Goal: Information Seeking & Learning: Check status

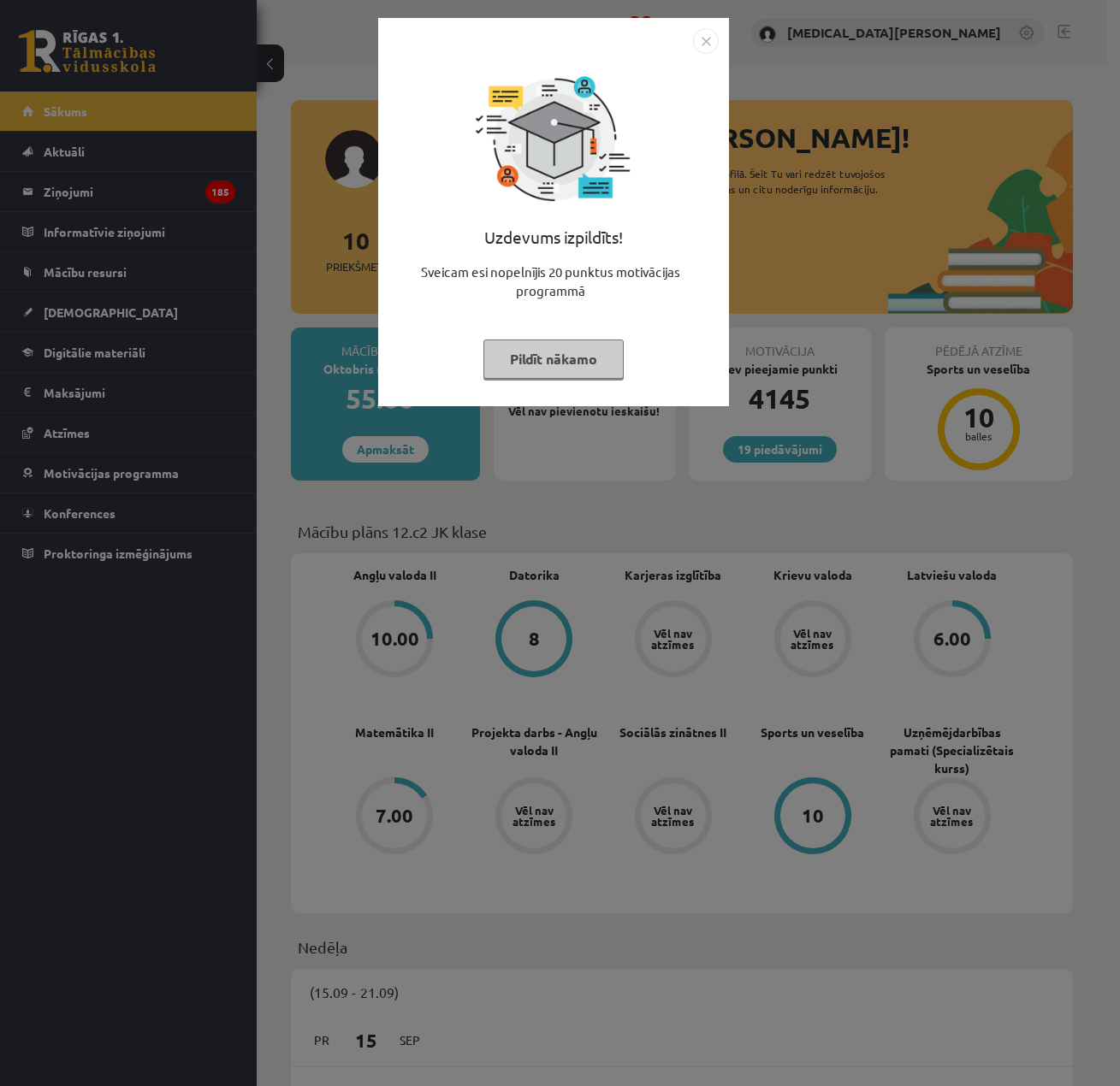
click at [489, 348] on button "Pildīt nākamo" at bounding box center [554, 359] width 140 height 39
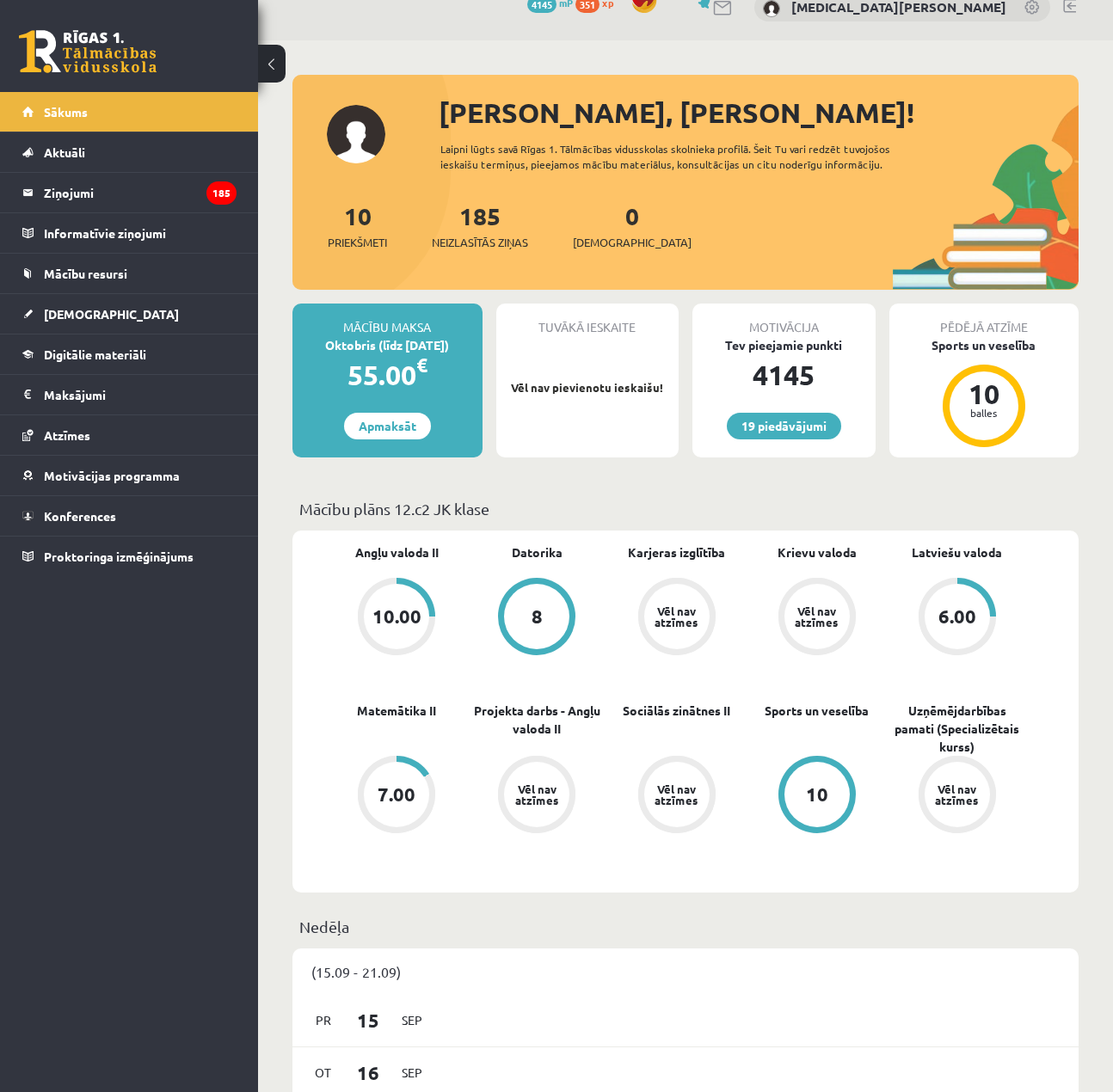
scroll to position [172, 0]
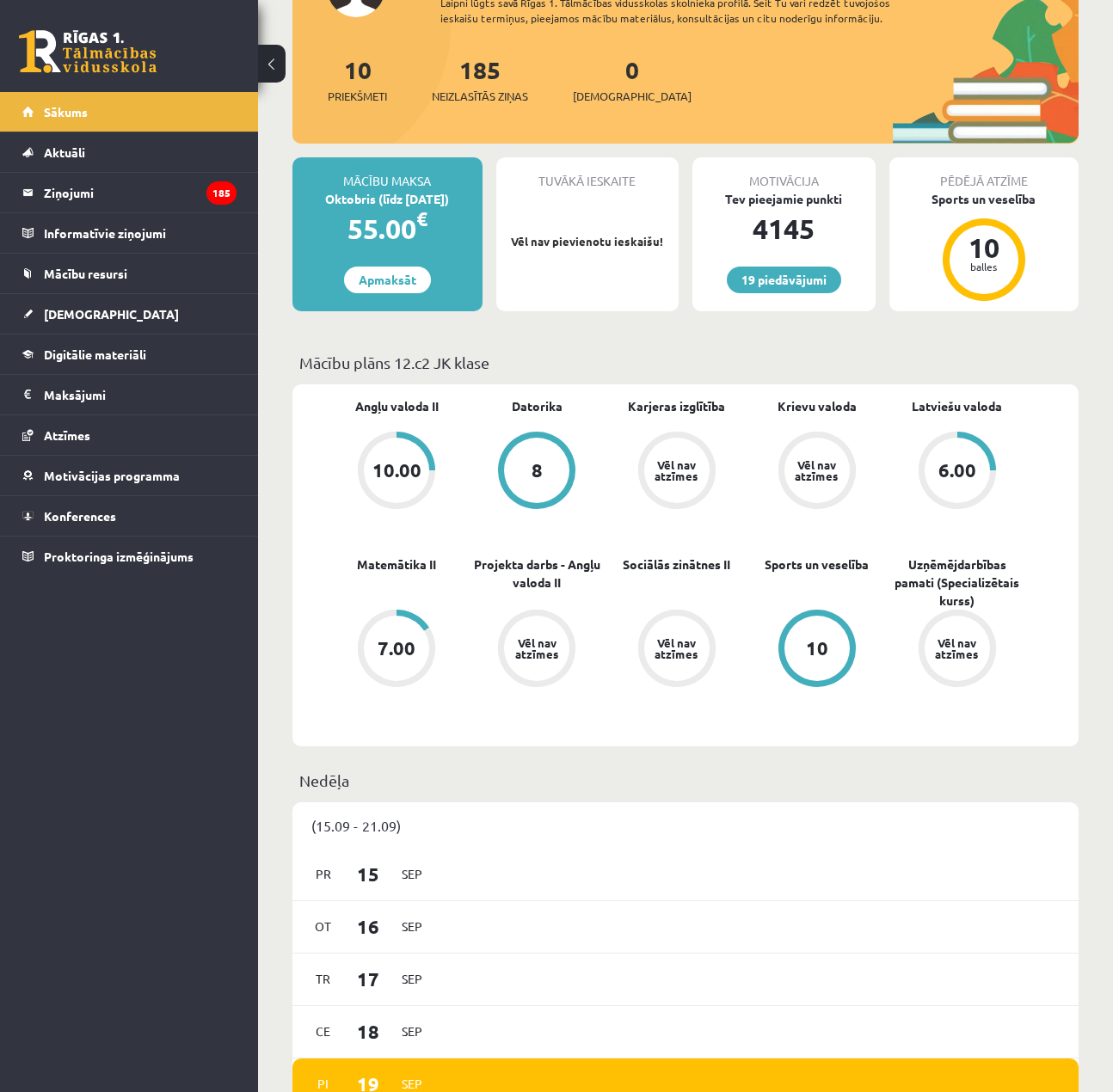
click at [396, 576] on span "Matemātika II" at bounding box center [396, 572] width 79 height 34
click at [79, 319] on span "[DEMOGRAPHIC_DATA]" at bounding box center [111, 314] width 135 height 16
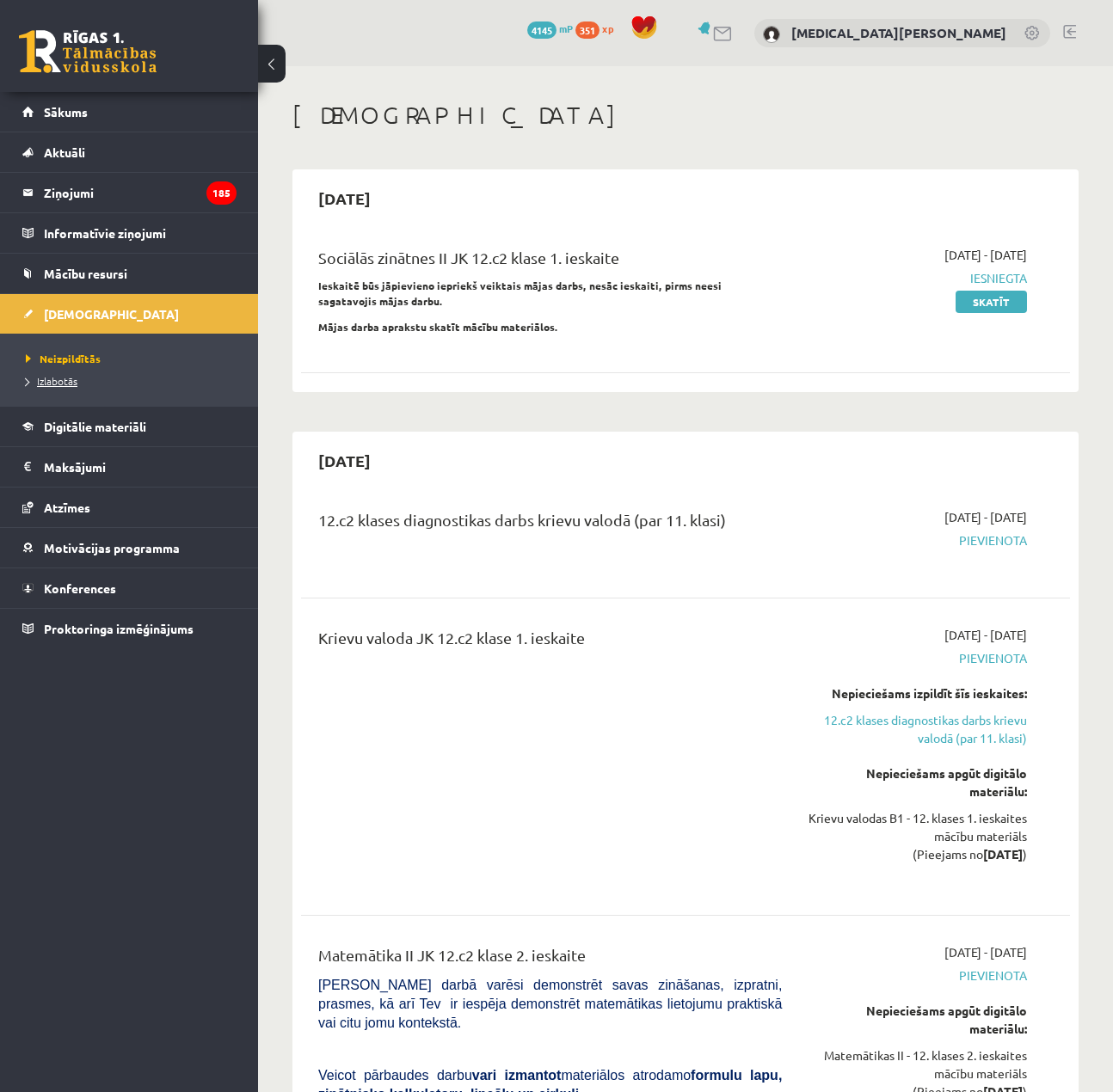
click at [61, 375] on span "Izlabotās" at bounding box center [51, 381] width 51 height 14
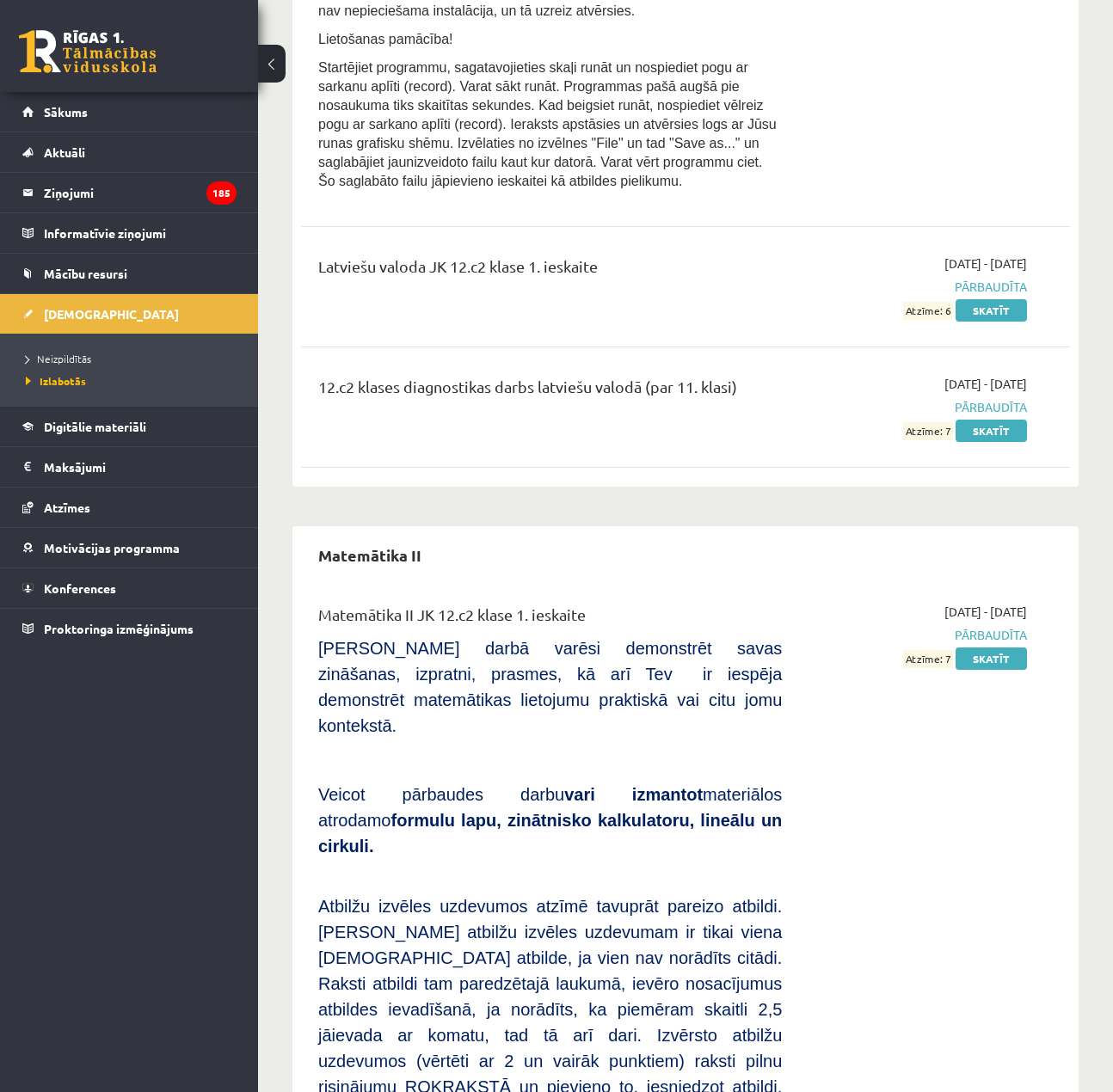
scroll to position [5237, 0]
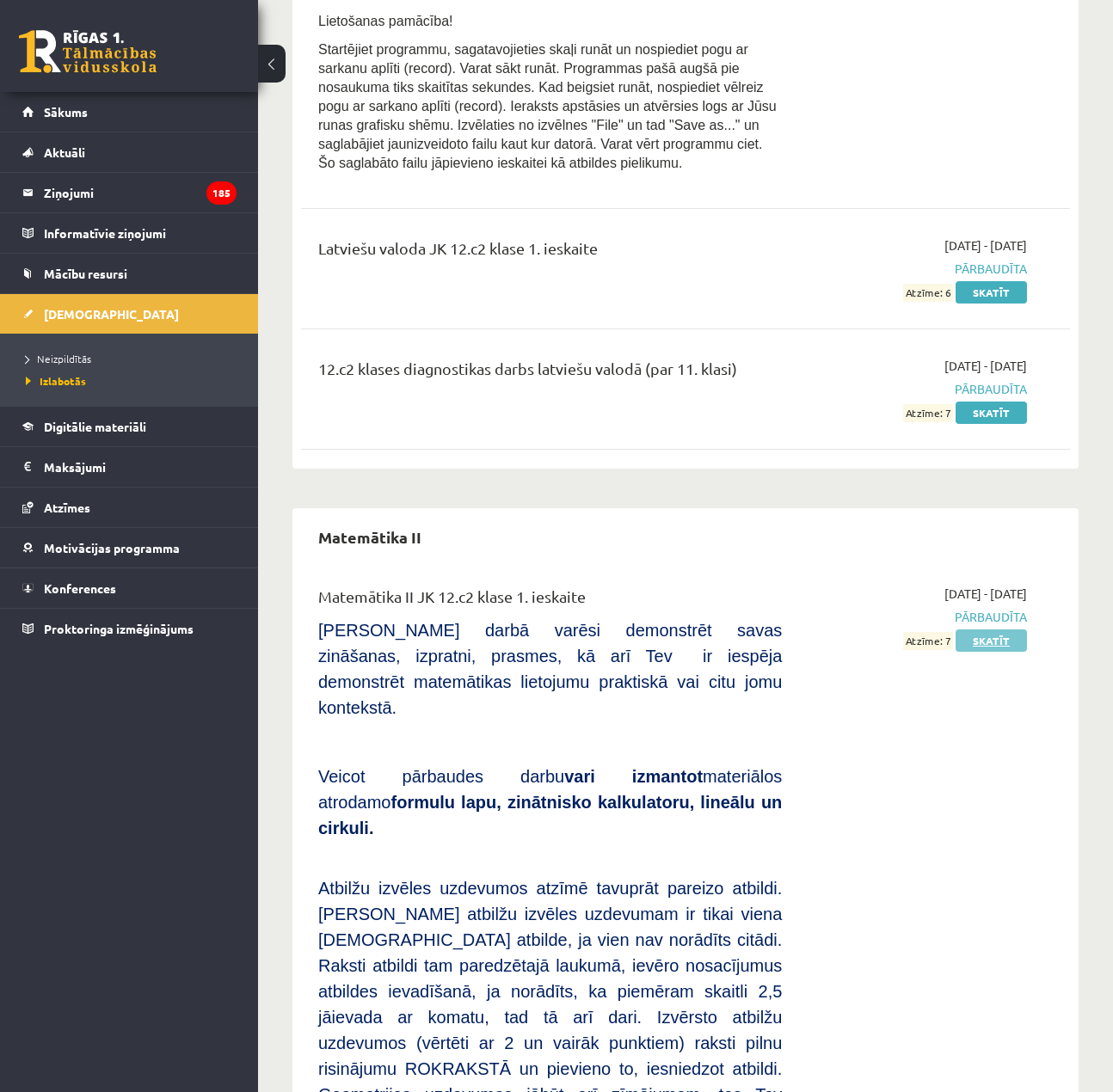
click at [1015, 630] on link "Skatīt" at bounding box center [991, 641] width 71 height 23
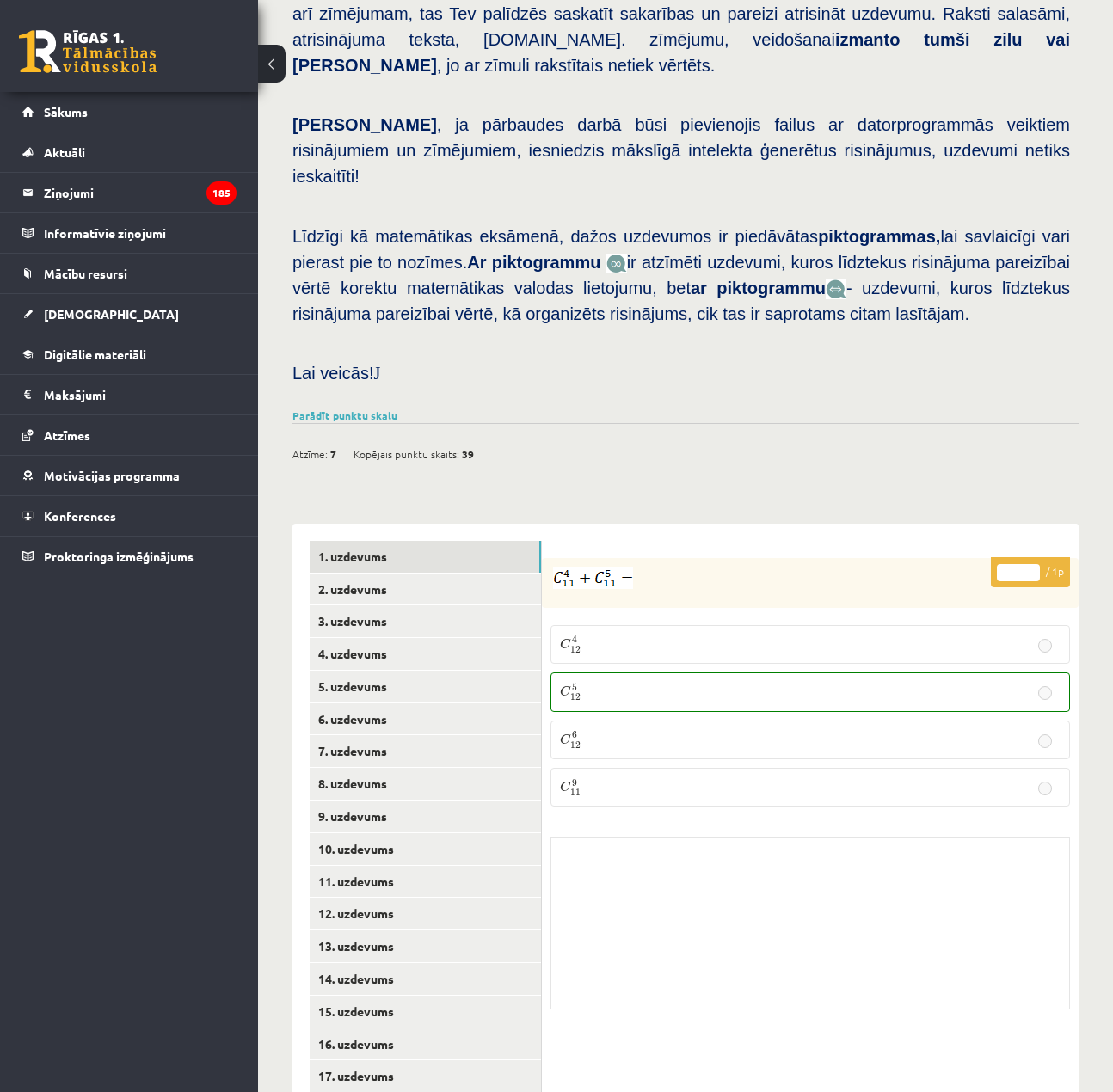
scroll to position [439, 0]
click at [281, 612] on div "Matemātika II JK 12.c2 klase 1. ieskaite , [MEDICAL_DATA][PERSON_NAME] (12.c2 J…" at bounding box center [685, 385] width 854 height 1516
click at [355, 670] on link "5. uzdevums" at bounding box center [425, 685] width 232 height 32
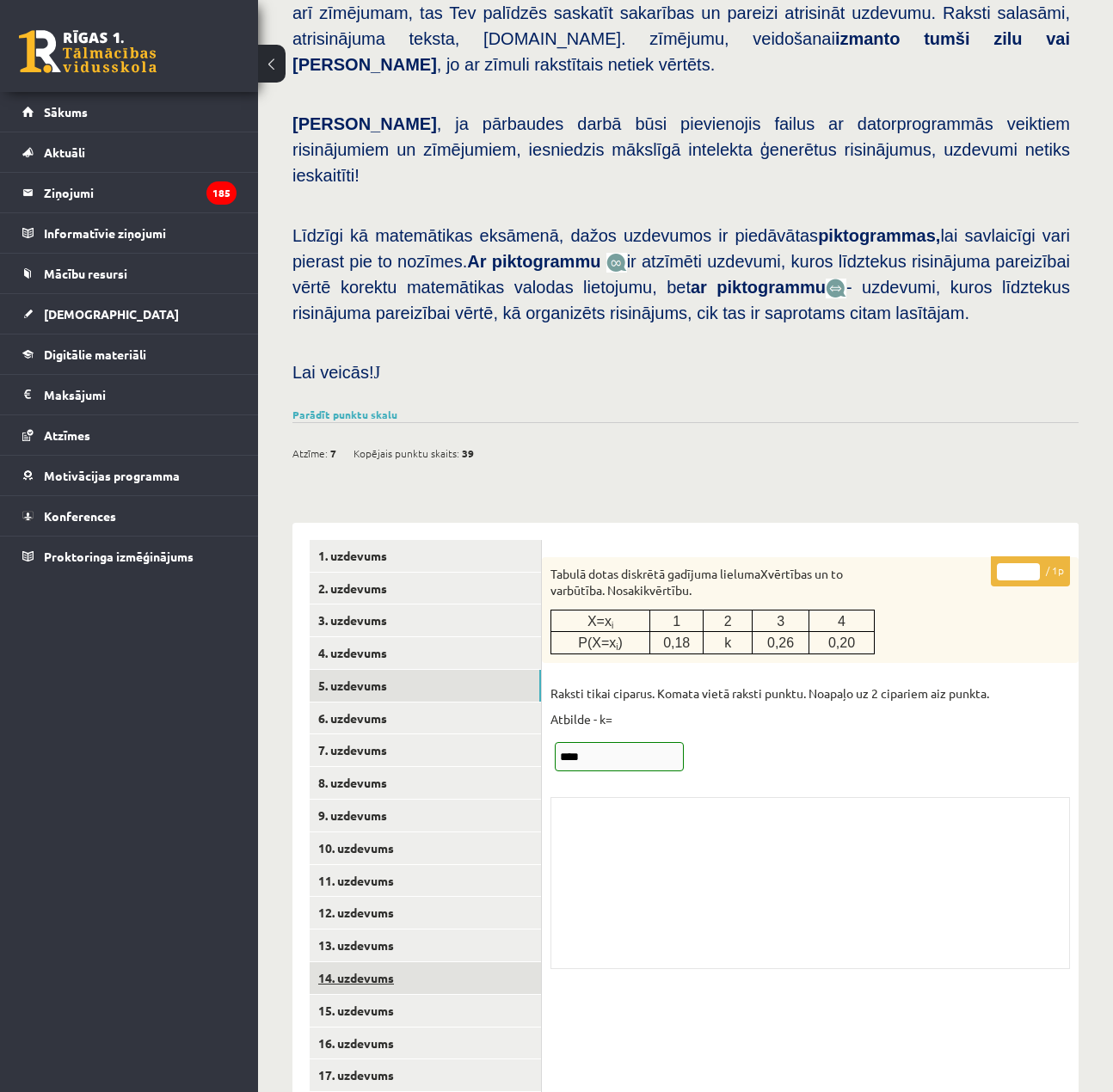
click at [438, 962] on link "14. uzdevums" at bounding box center [425, 978] width 232 height 32
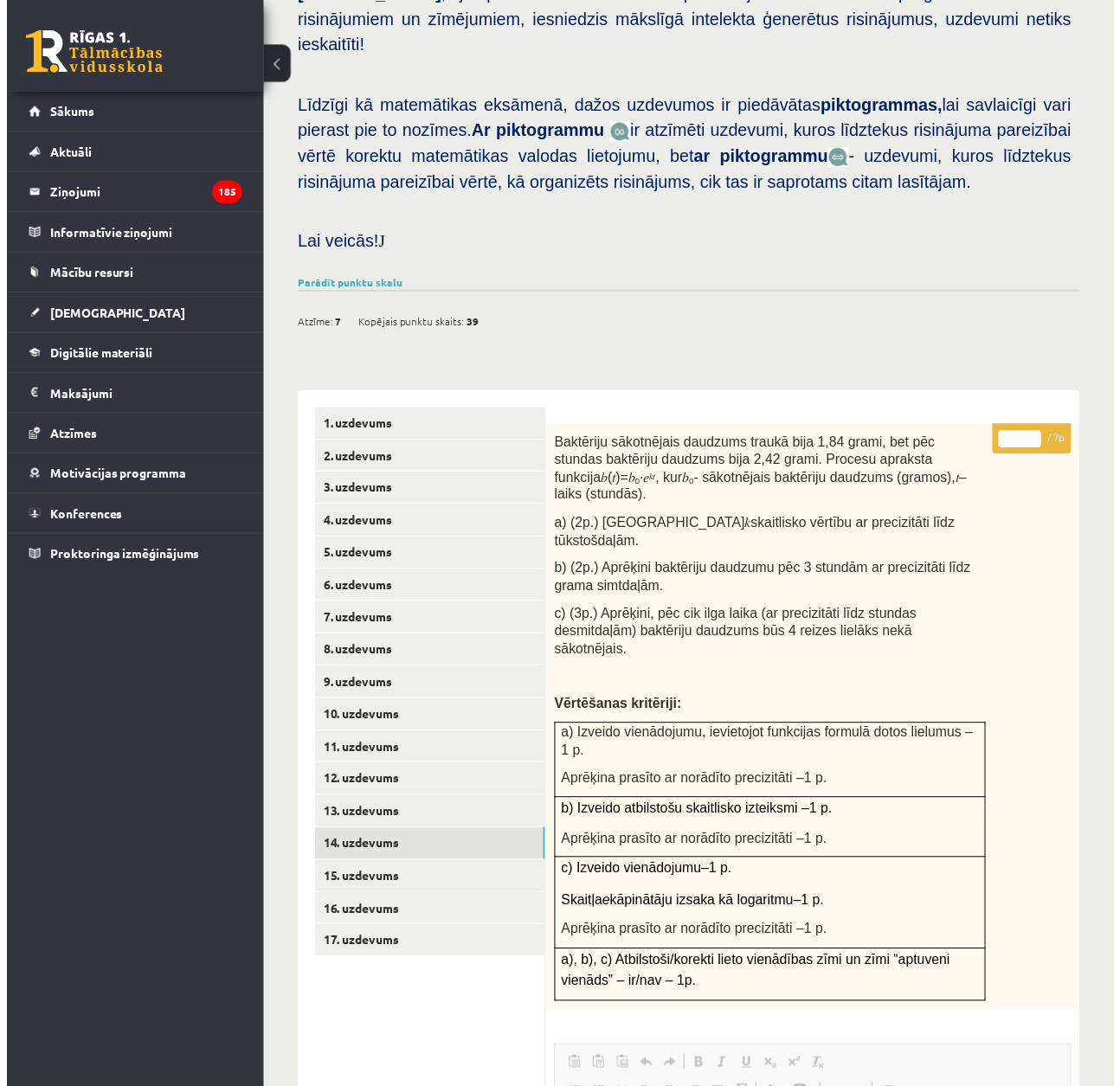
scroll to position [600, 0]
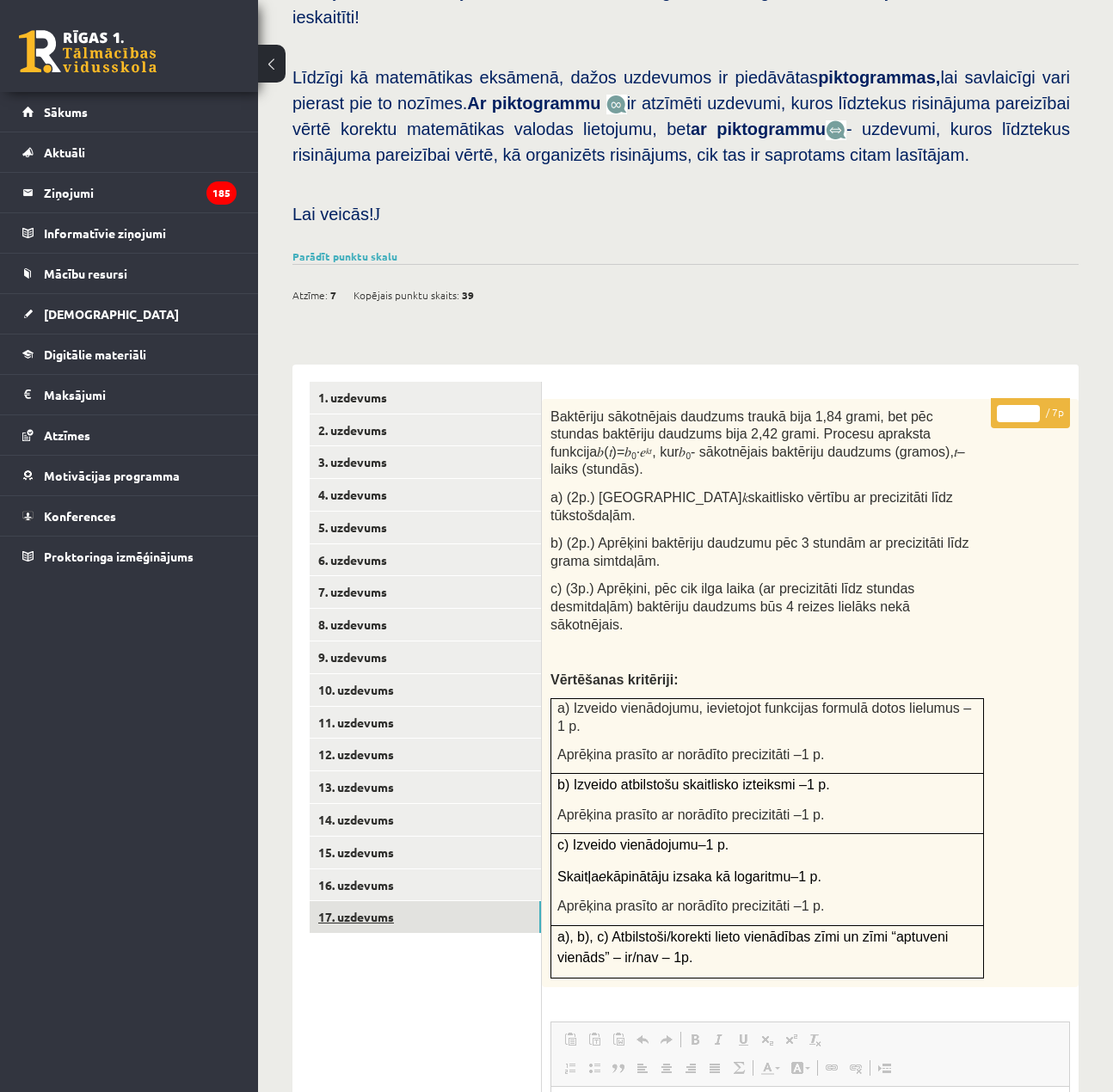
click at [404, 901] on link "17. uzdevums" at bounding box center [425, 917] width 232 height 32
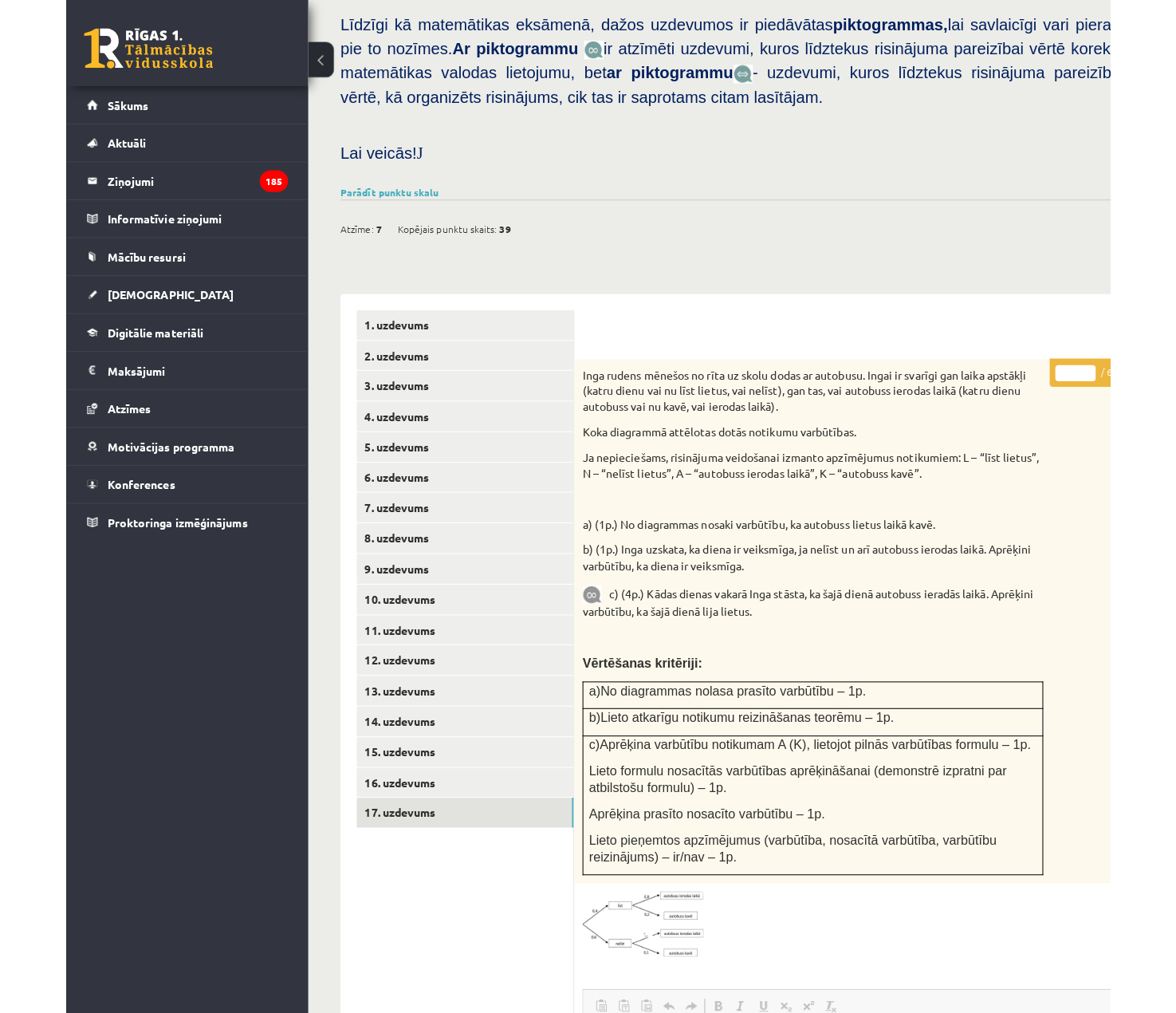
scroll to position [0, 0]
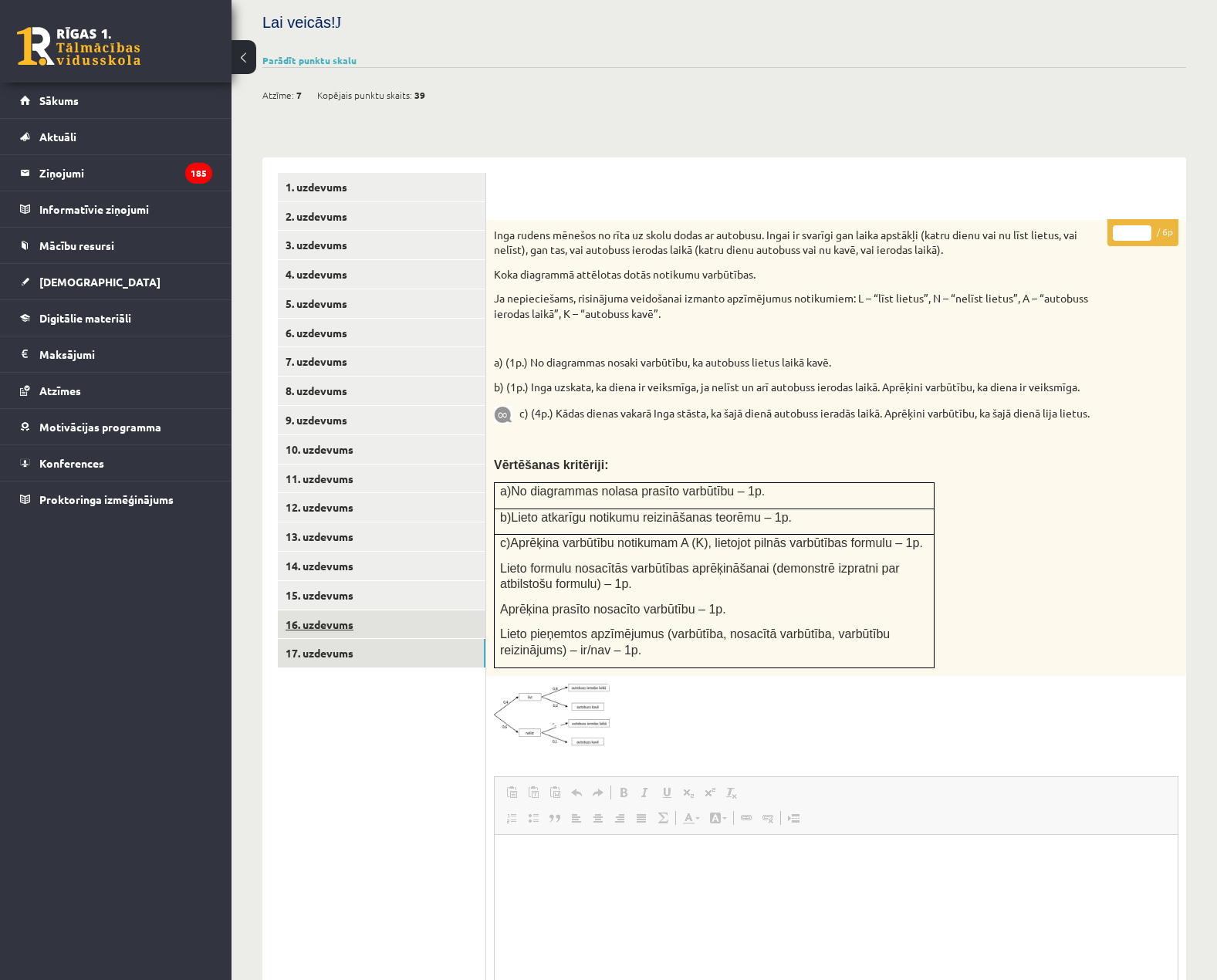
click at [416, 610] on link "16. uzdevums" at bounding box center [381, 624] width 208 height 29
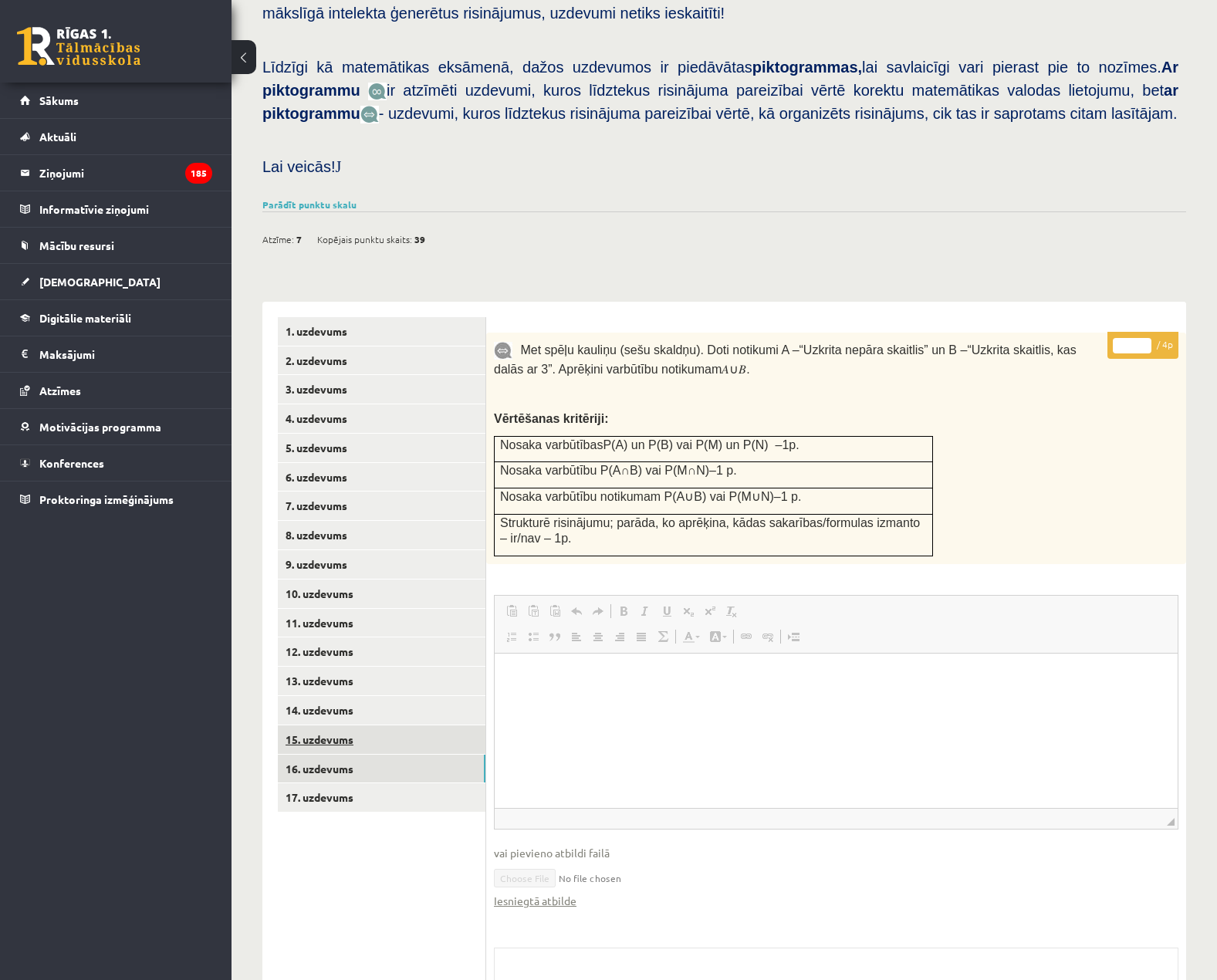
click at [371, 725] on link "15. uzdevums" at bounding box center [381, 739] width 208 height 29
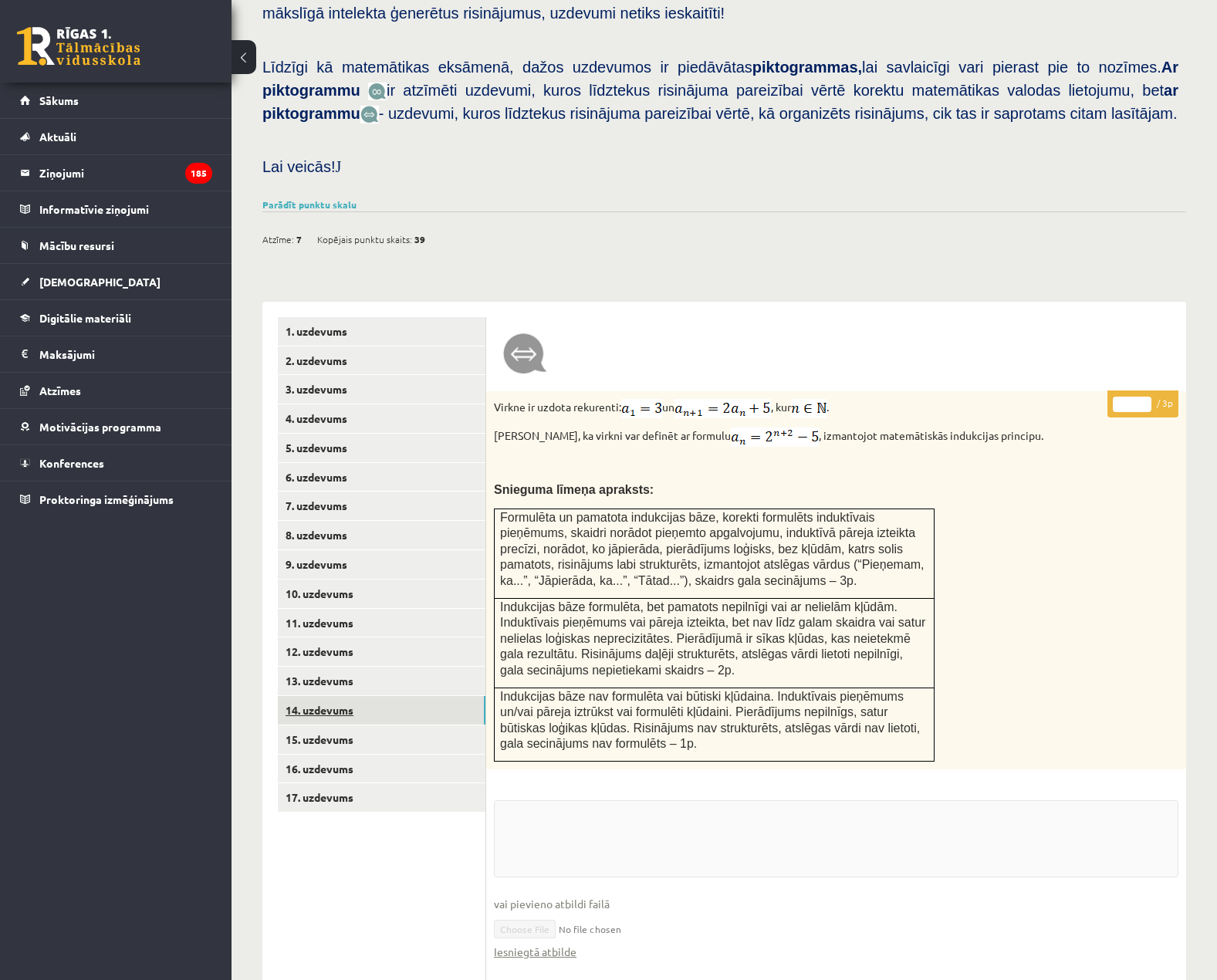
click at [378, 699] on link "14. uzdevums" at bounding box center [381, 710] width 208 height 29
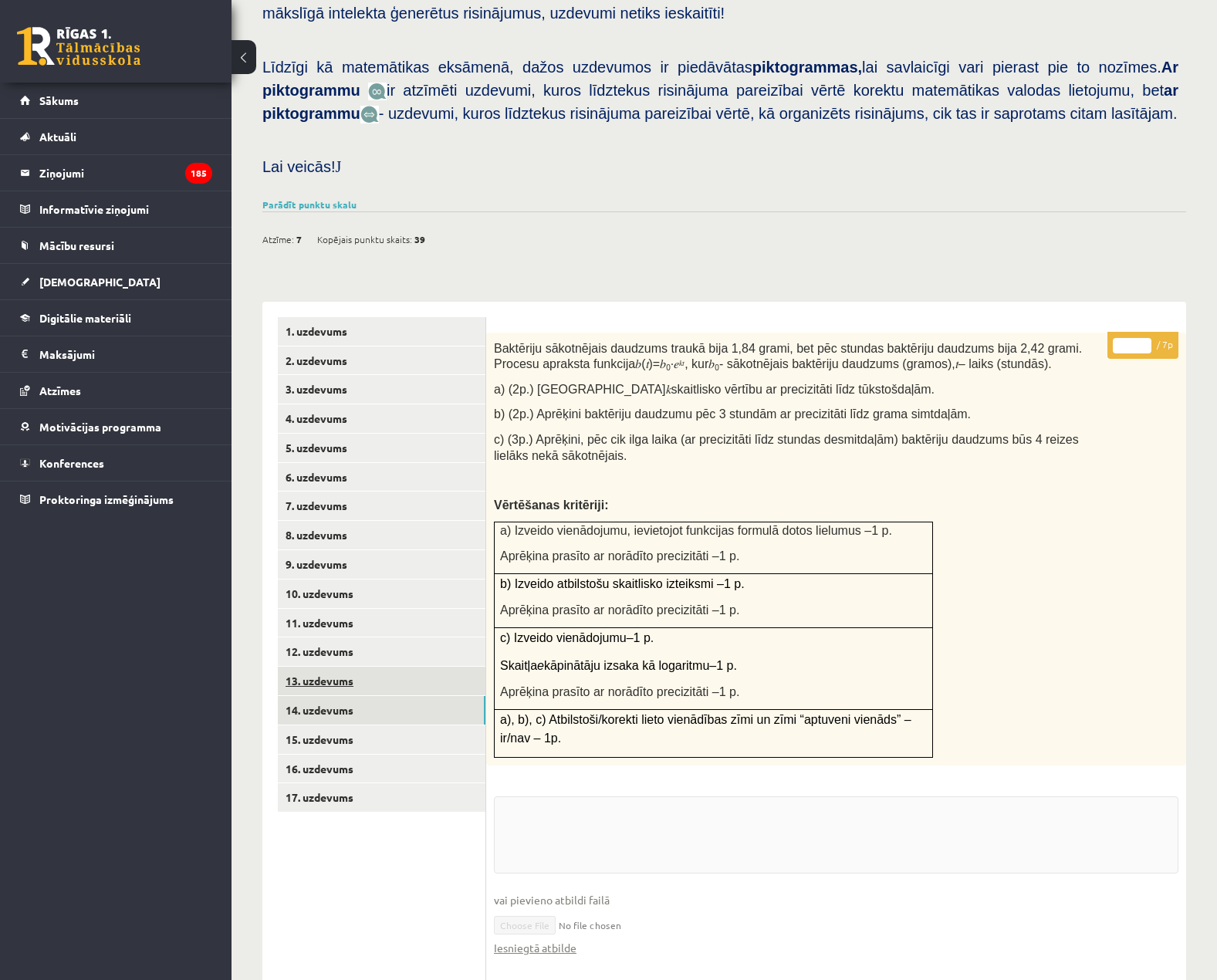
click at [386, 671] on link "13. uzdevums" at bounding box center [381, 681] width 208 height 29
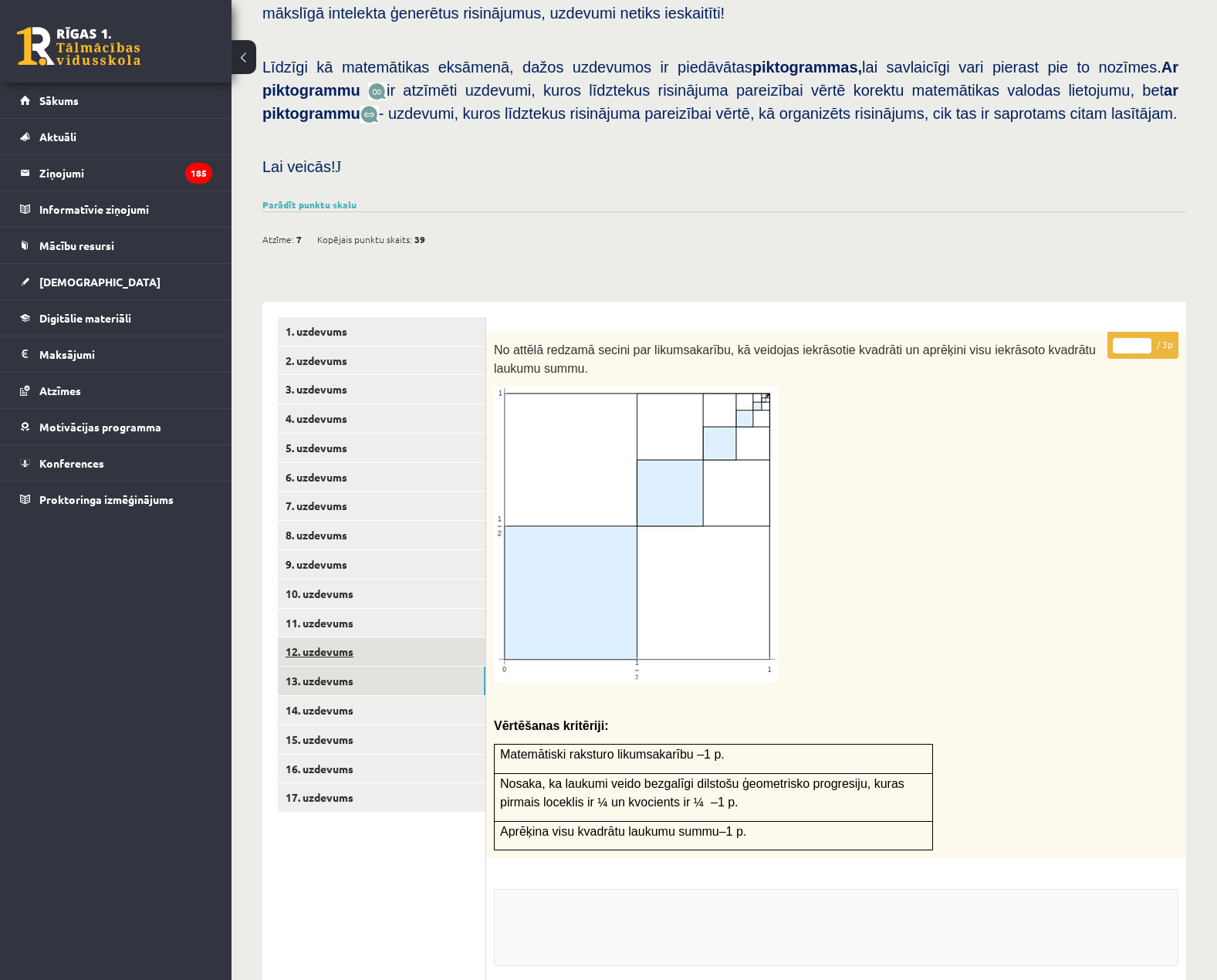
click at [392, 640] on link "12. uzdevums" at bounding box center [381, 652] width 208 height 29
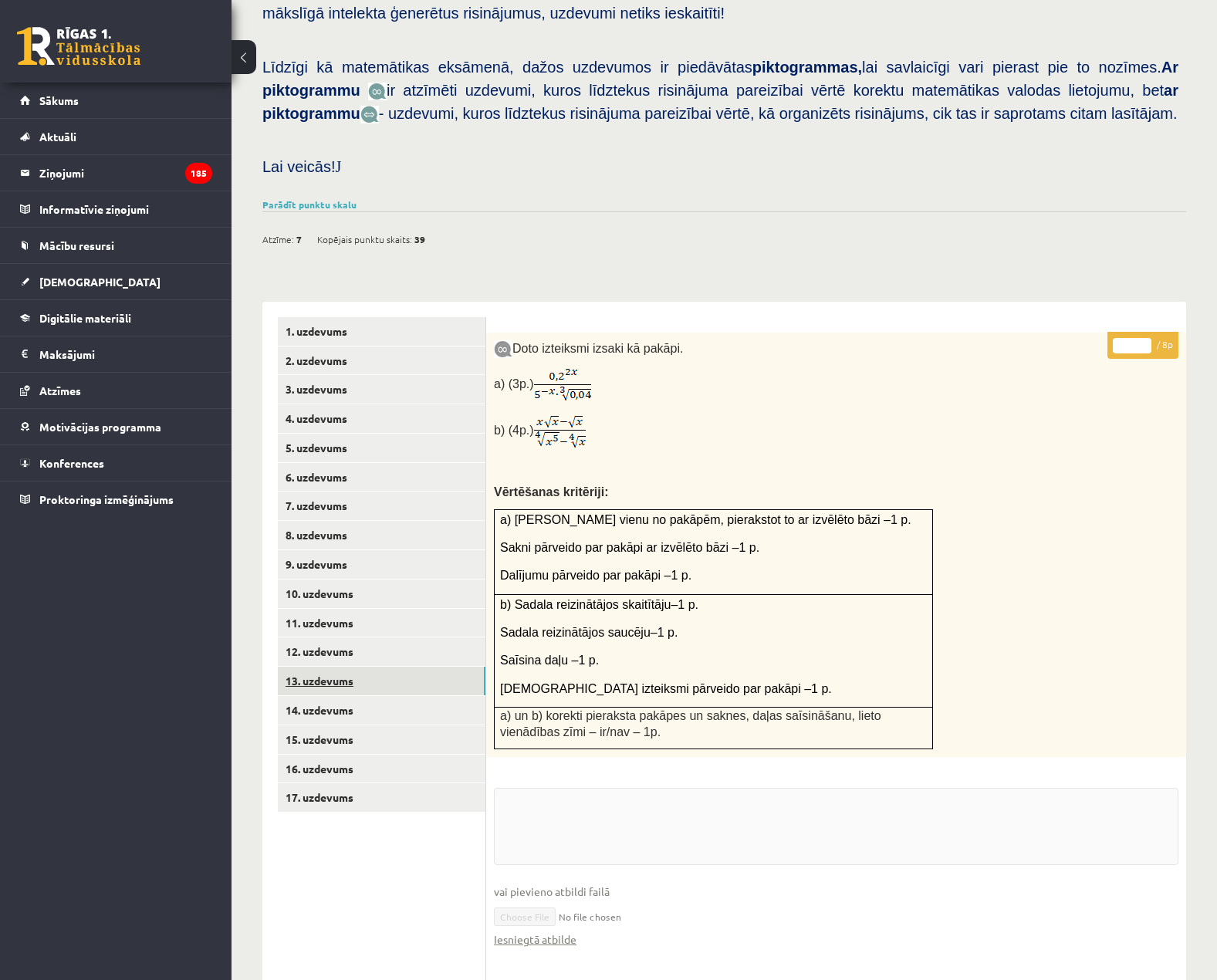
click at [387, 667] on link "13. uzdevums" at bounding box center [381, 681] width 208 height 29
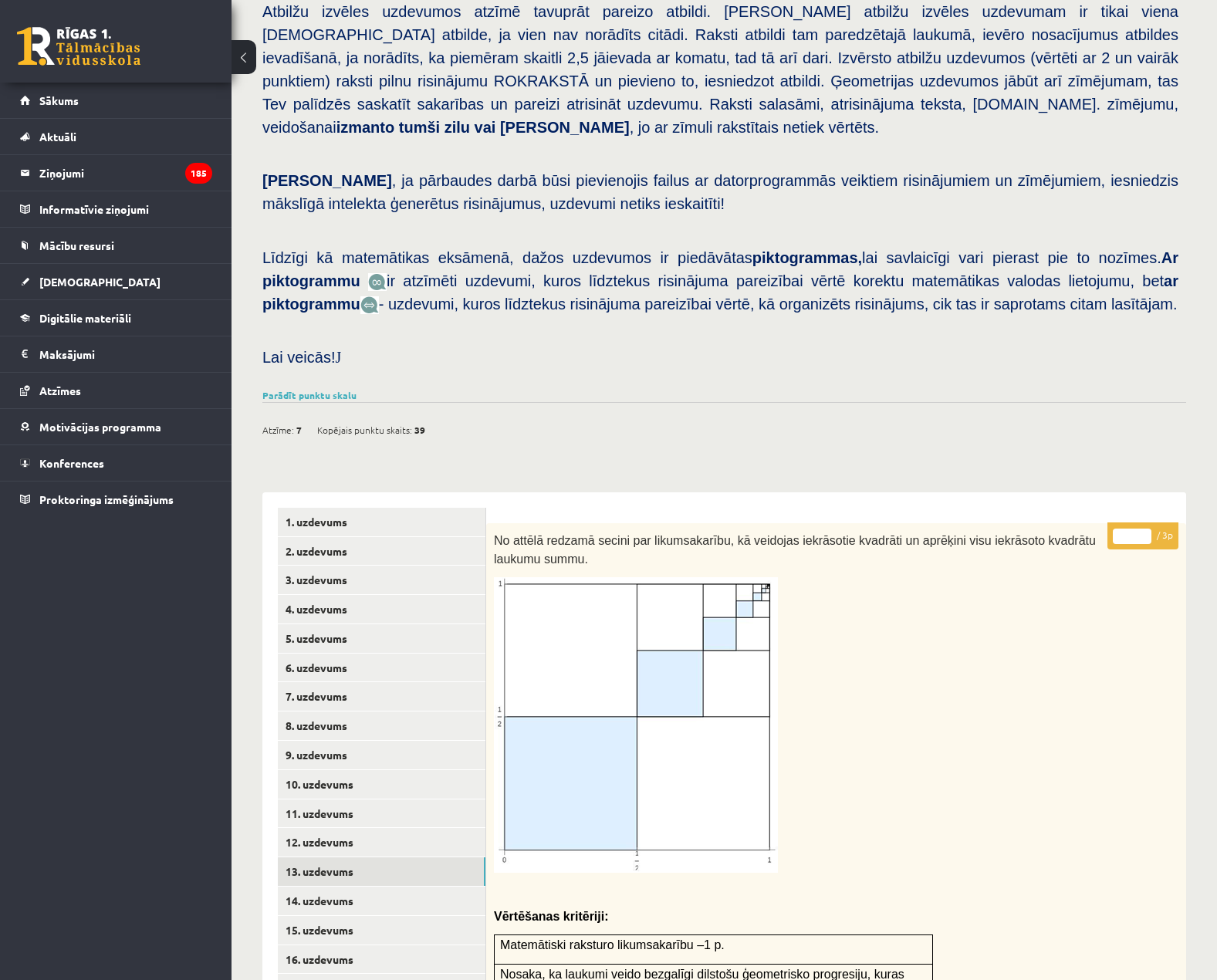
scroll to position [254, 0]
click at [367, 828] on link "12. uzdevums" at bounding box center [381, 842] width 208 height 29
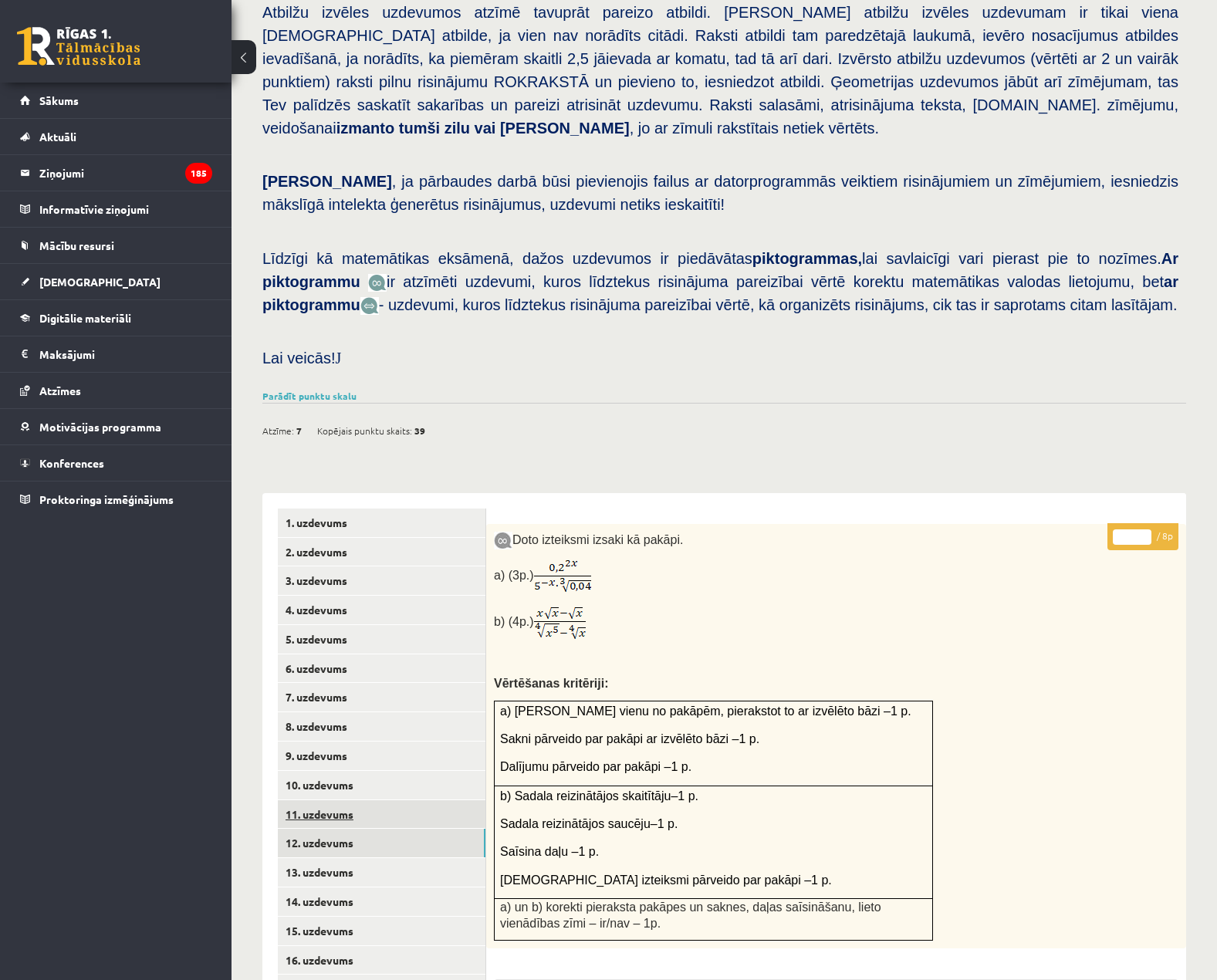
click at [369, 800] on link "11. uzdevums" at bounding box center [381, 814] width 208 height 29
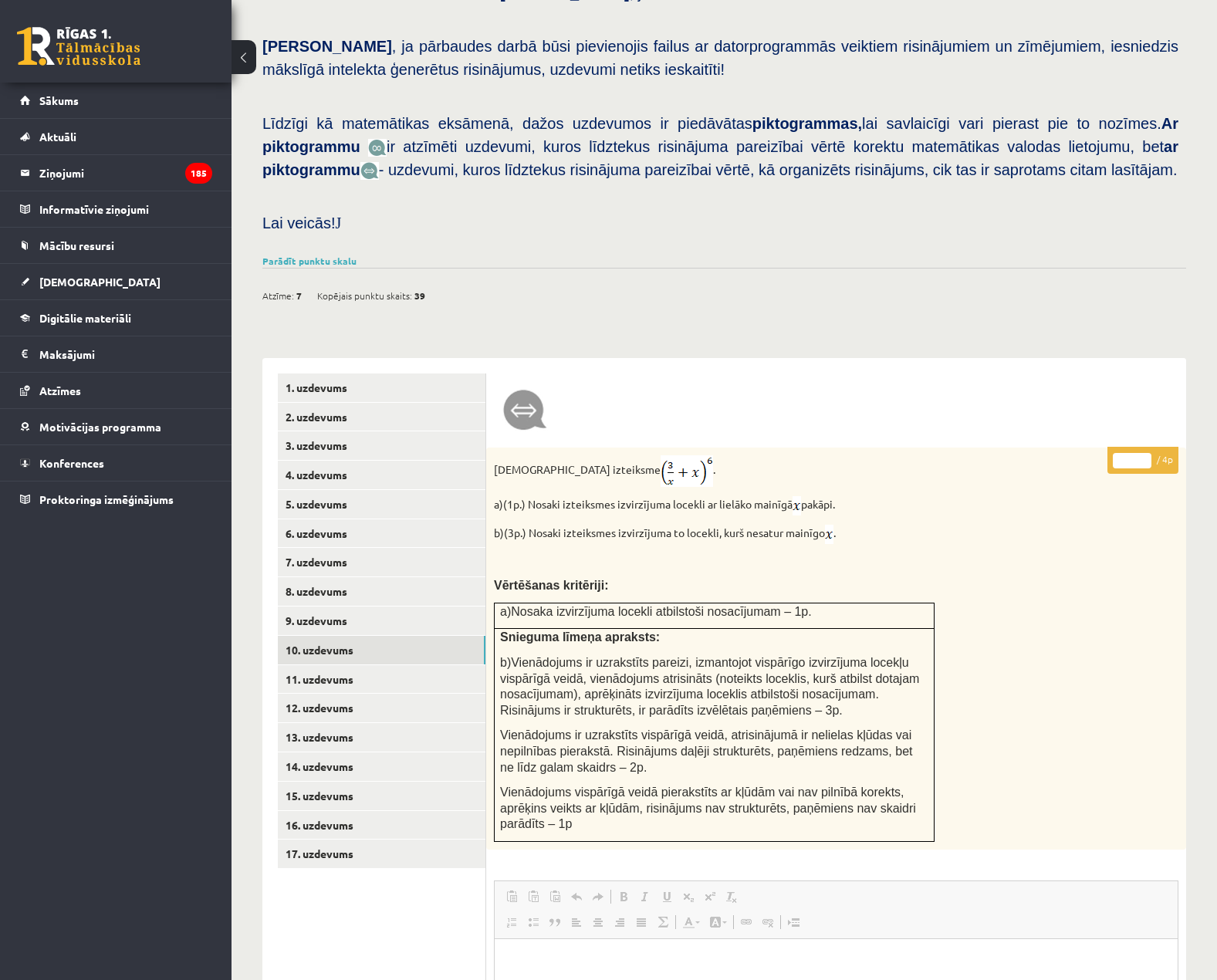
scroll to position [349, 0]
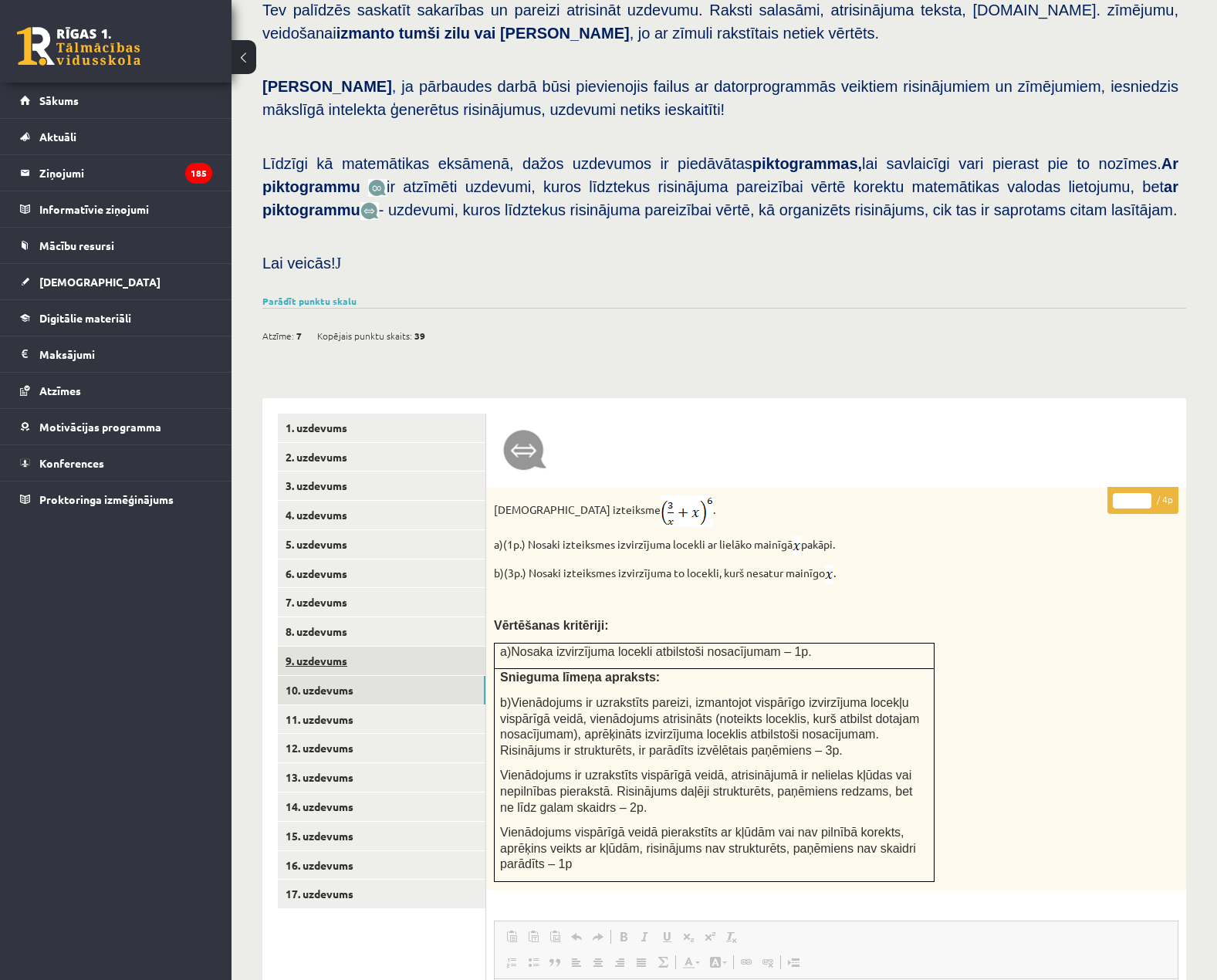
click at [426, 646] on link "9. uzdevums" at bounding box center [381, 660] width 208 height 29
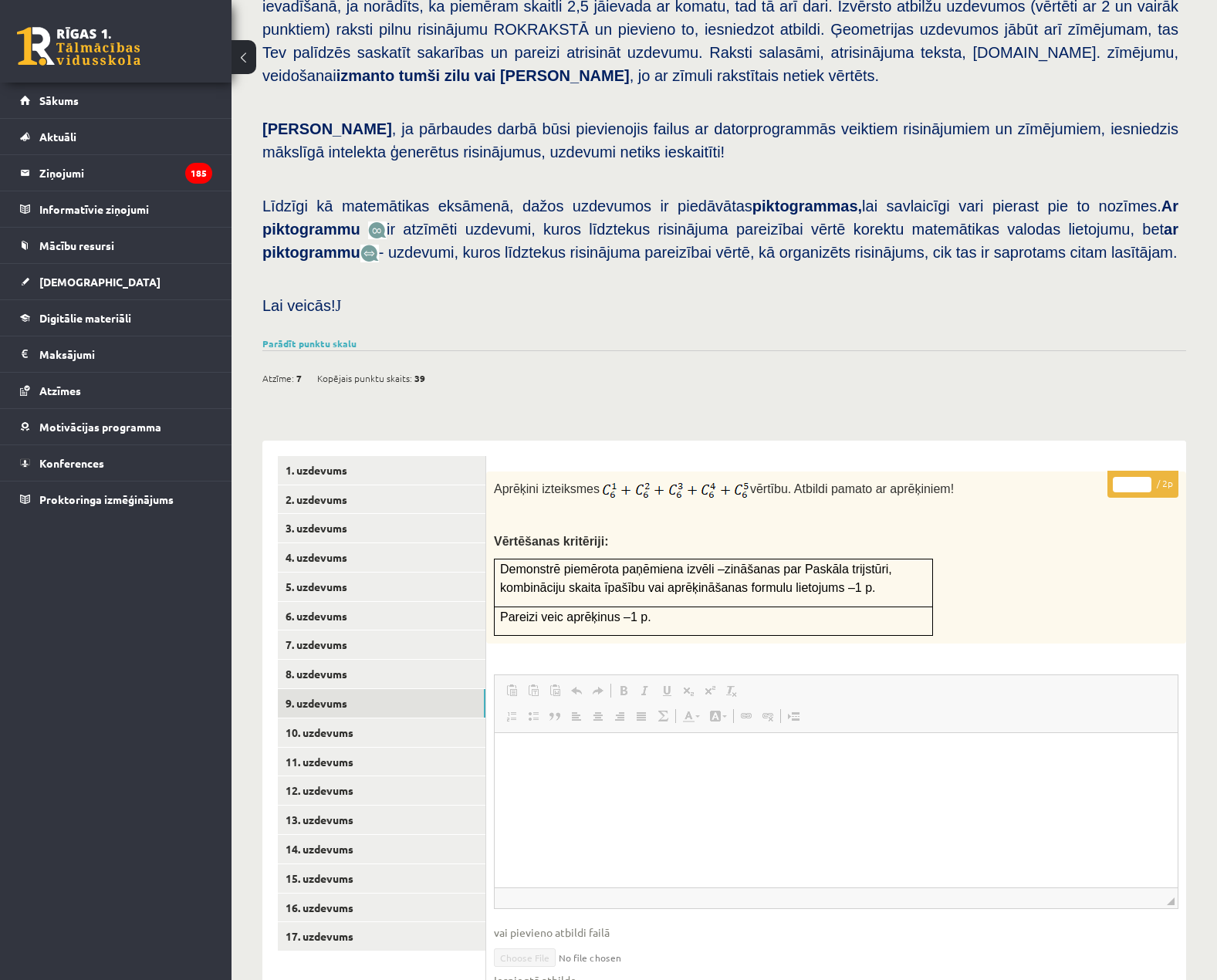
scroll to position [0, 0]
click at [404, 660] on link "8. uzdevums" at bounding box center [381, 674] width 208 height 29
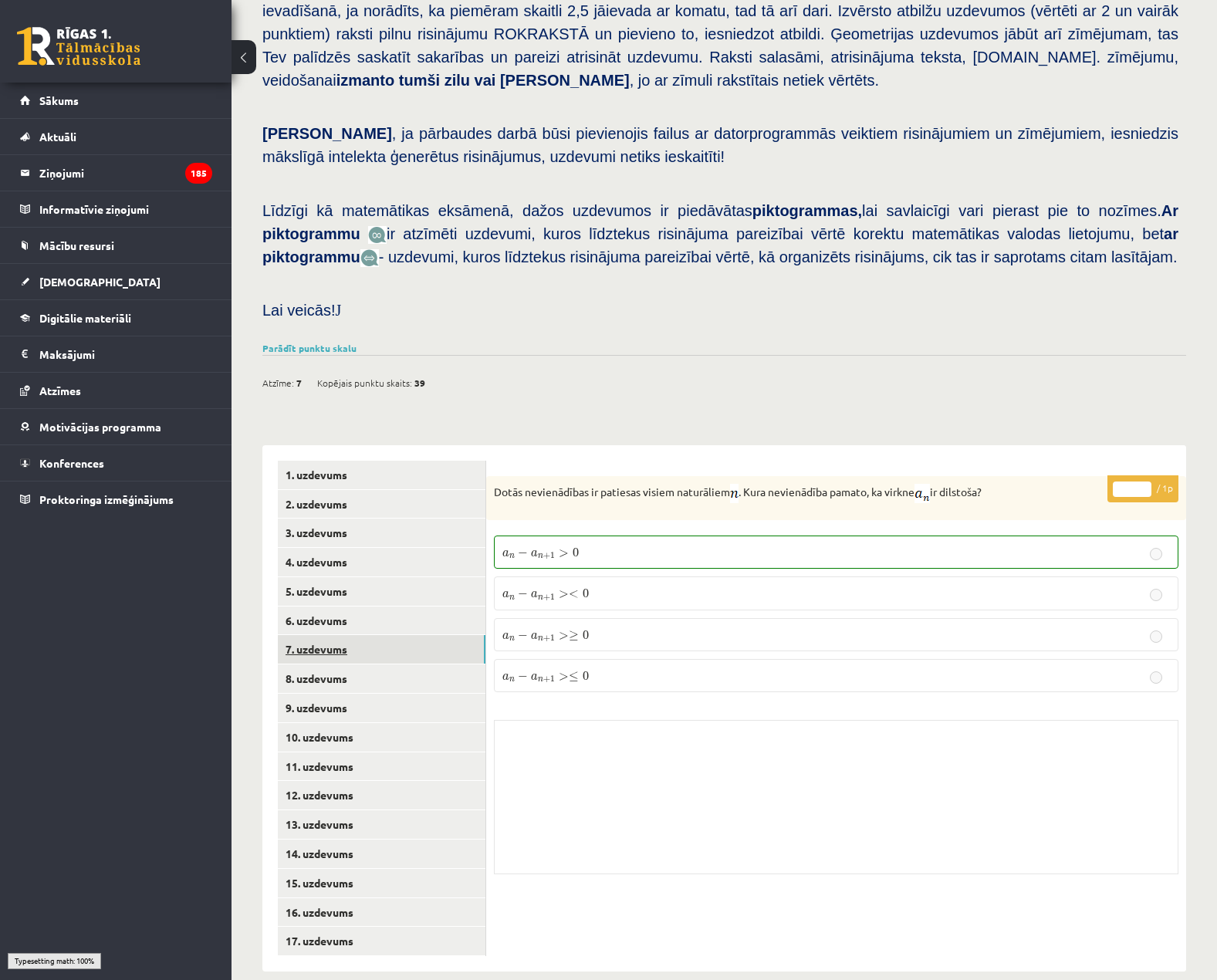
click at [409, 635] on link "7. uzdevums" at bounding box center [381, 649] width 208 height 29
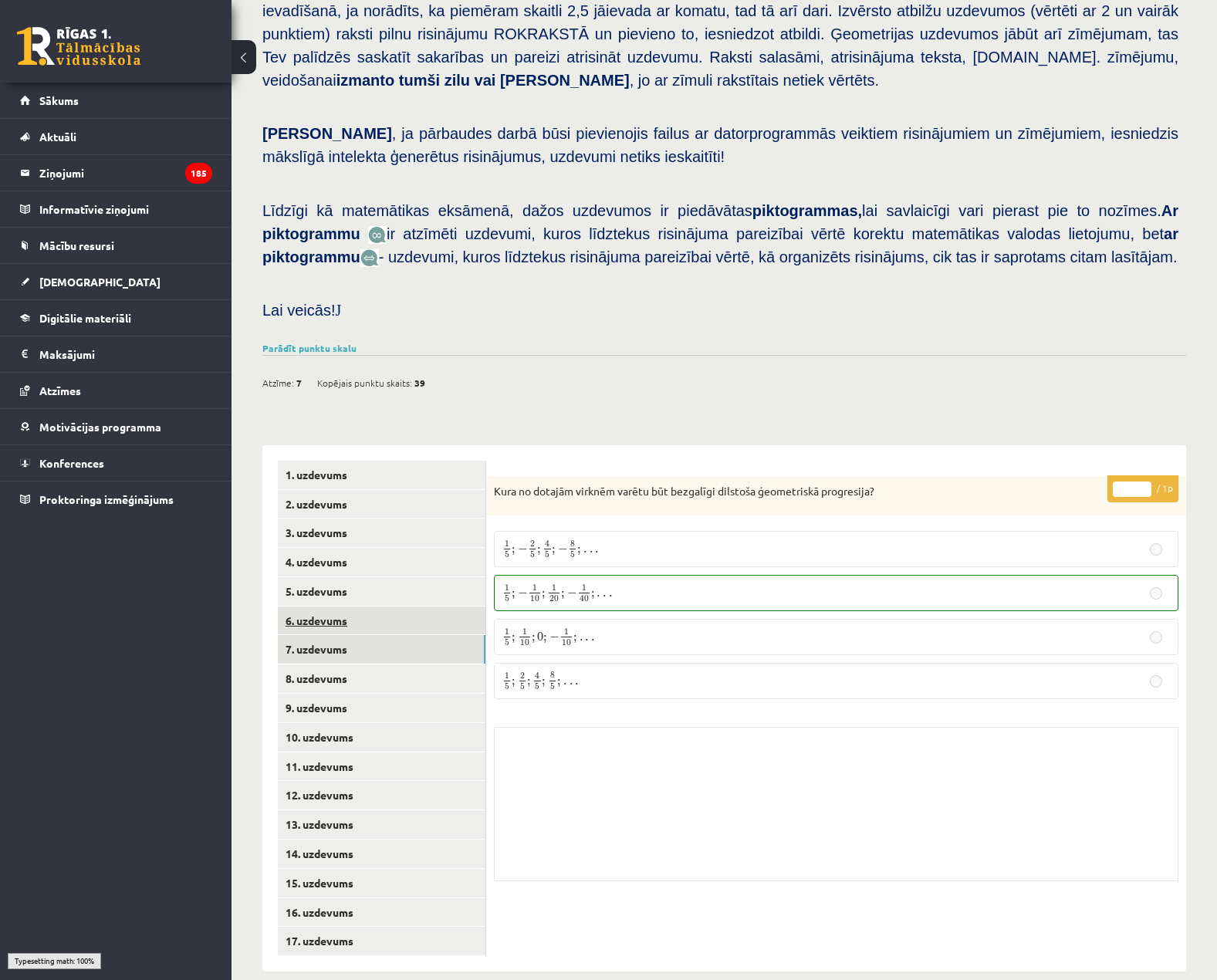
click at [410, 606] on link "6. uzdevums" at bounding box center [381, 621] width 208 height 29
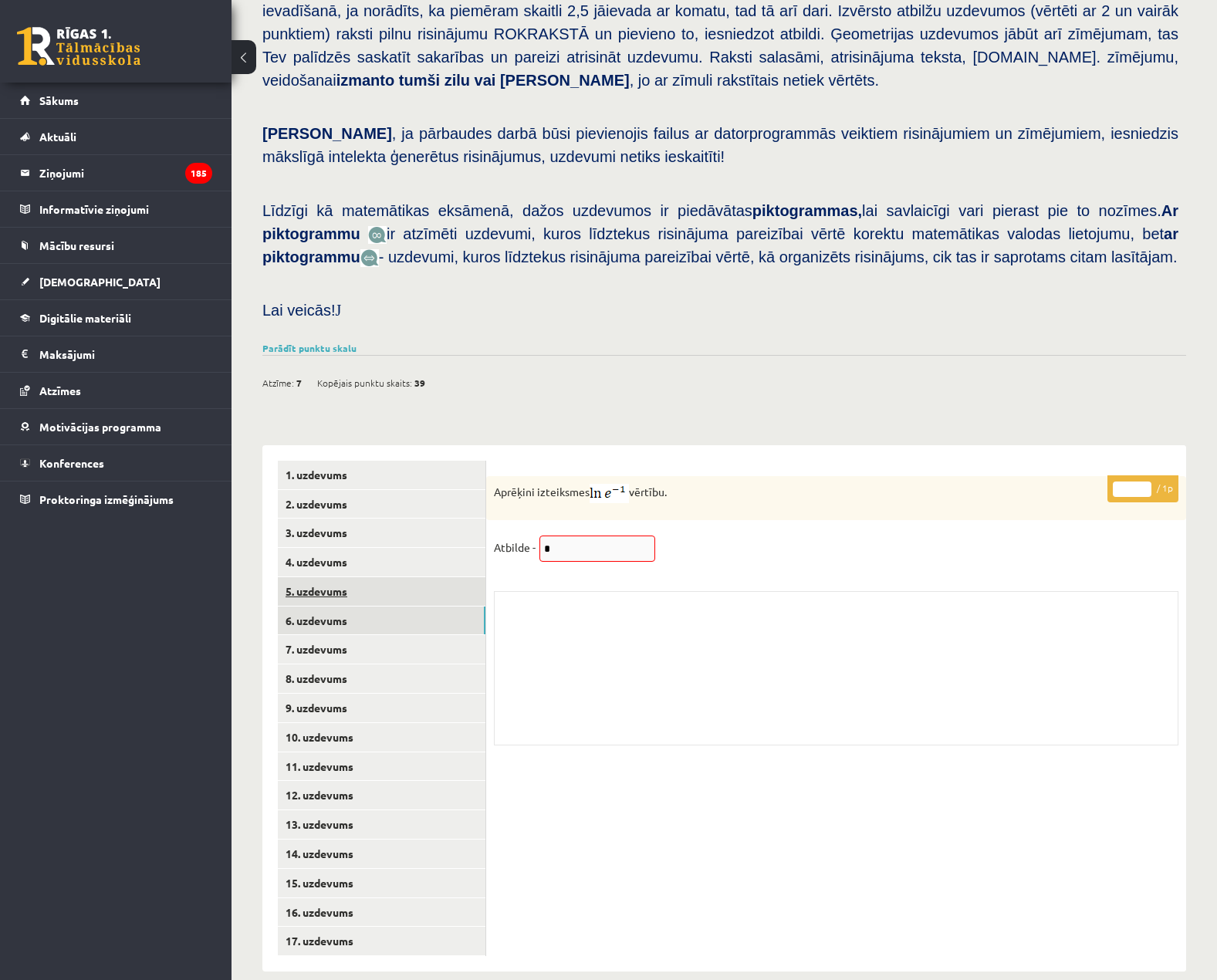
click at [415, 578] on link "5. uzdevums" at bounding box center [381, 592] width 208 height 29
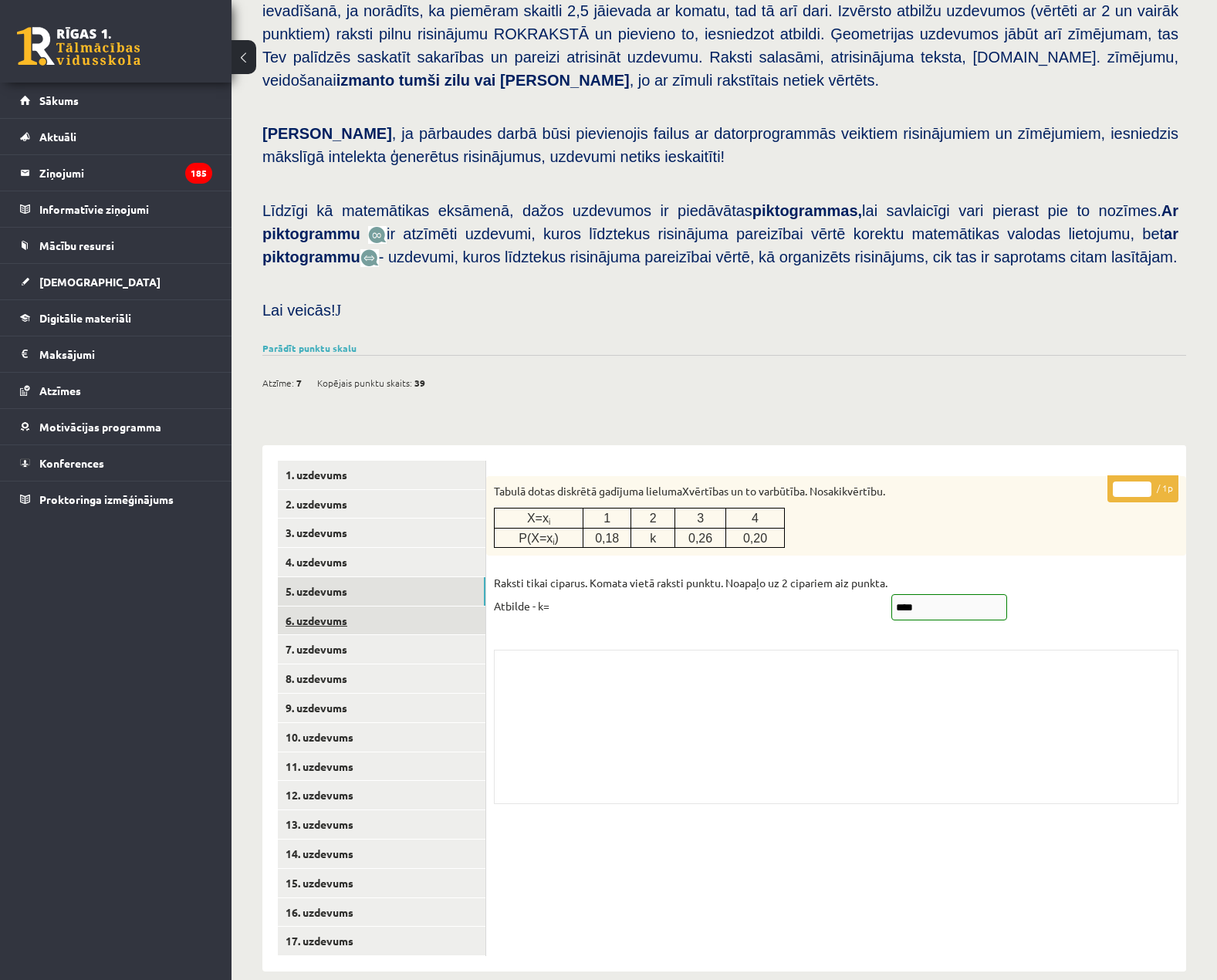
click at [411, 606] on link "6. uzdevums" at bounding box center [381, 621] width 208 height 29
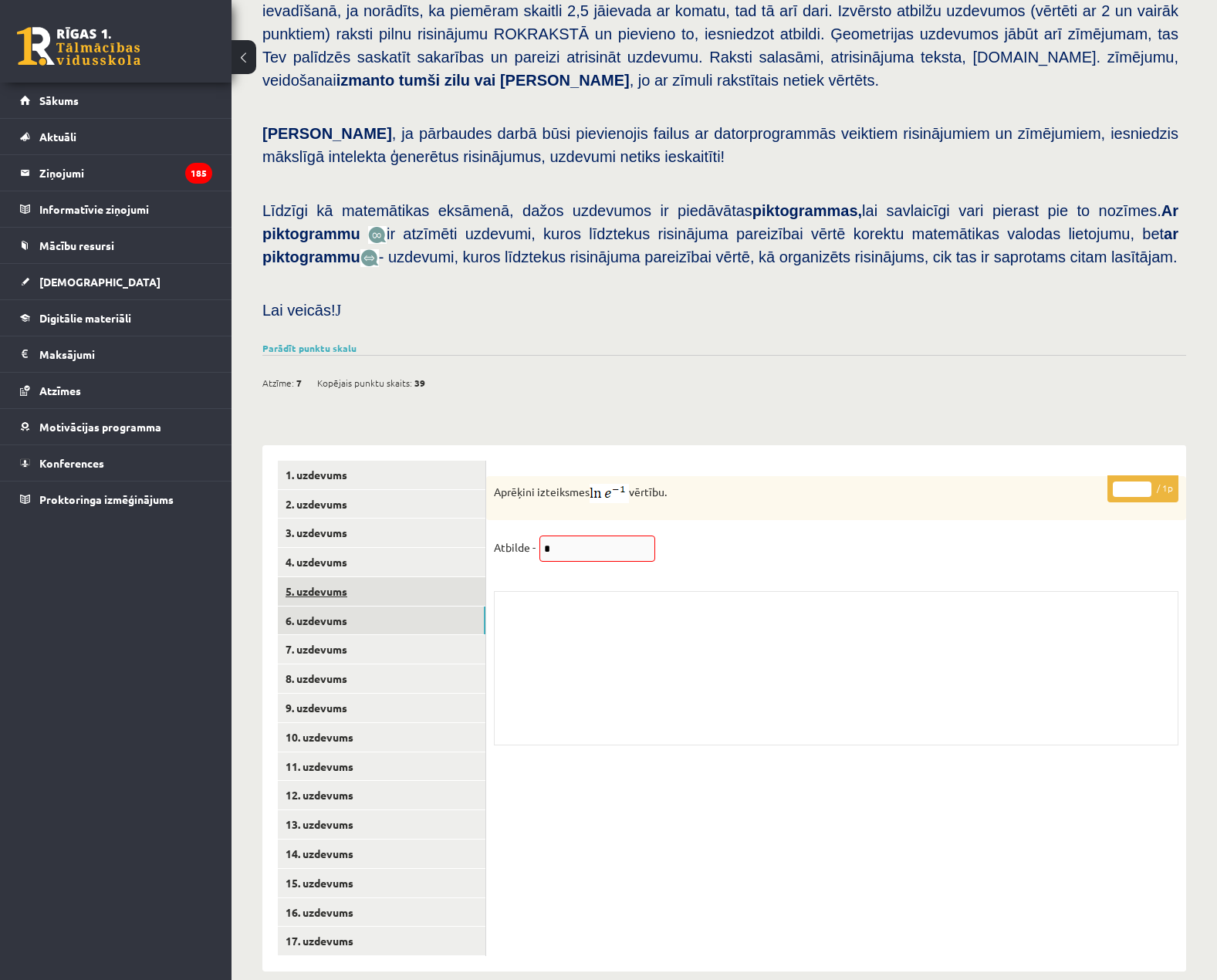
click at [439, 578] on link "5. uzdevums" at bounding box center [381, 592] width 208 height 29
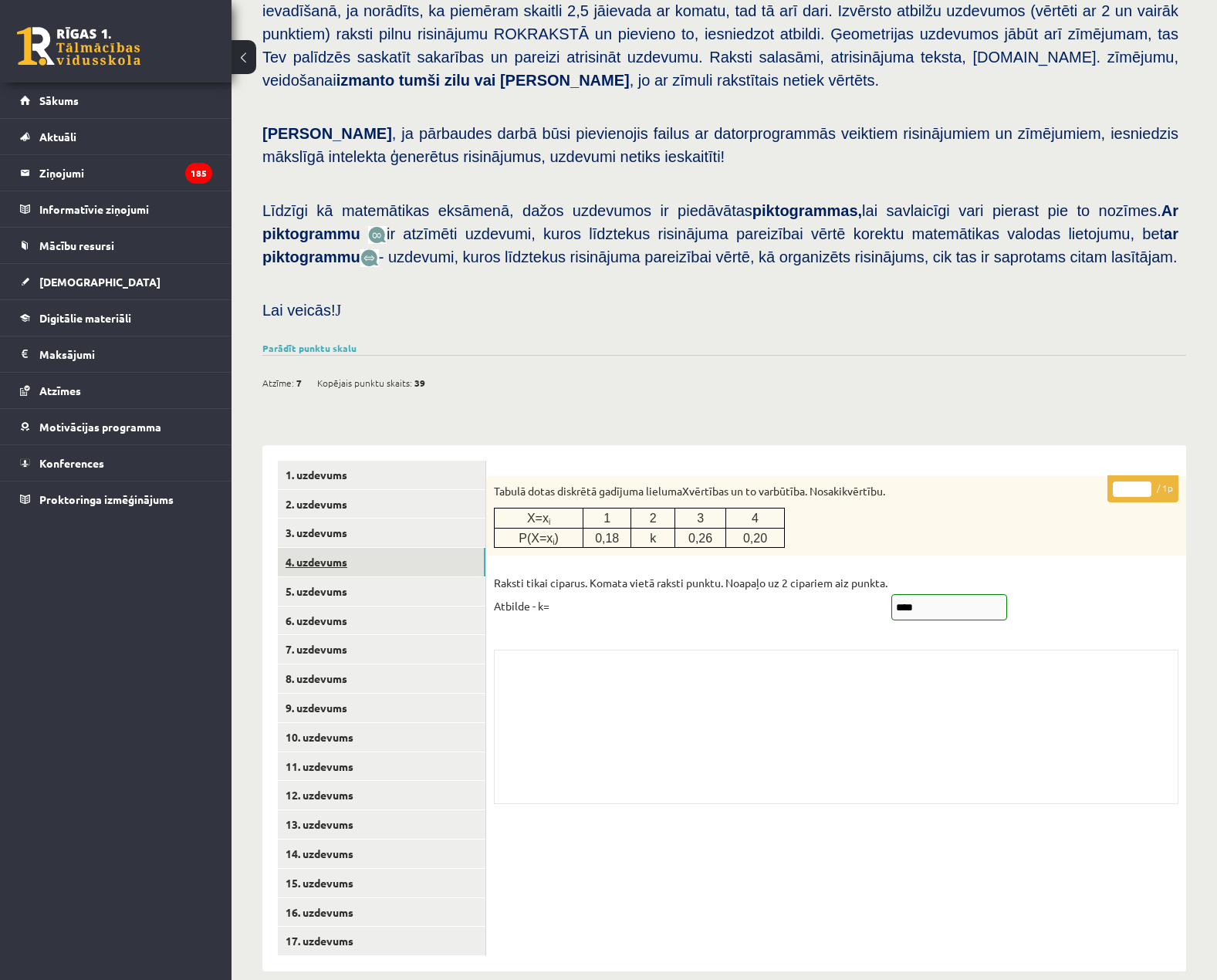
click at [434, 548] on link "4. uzdevums" at bounding box center [381, 562] width 208 height 29
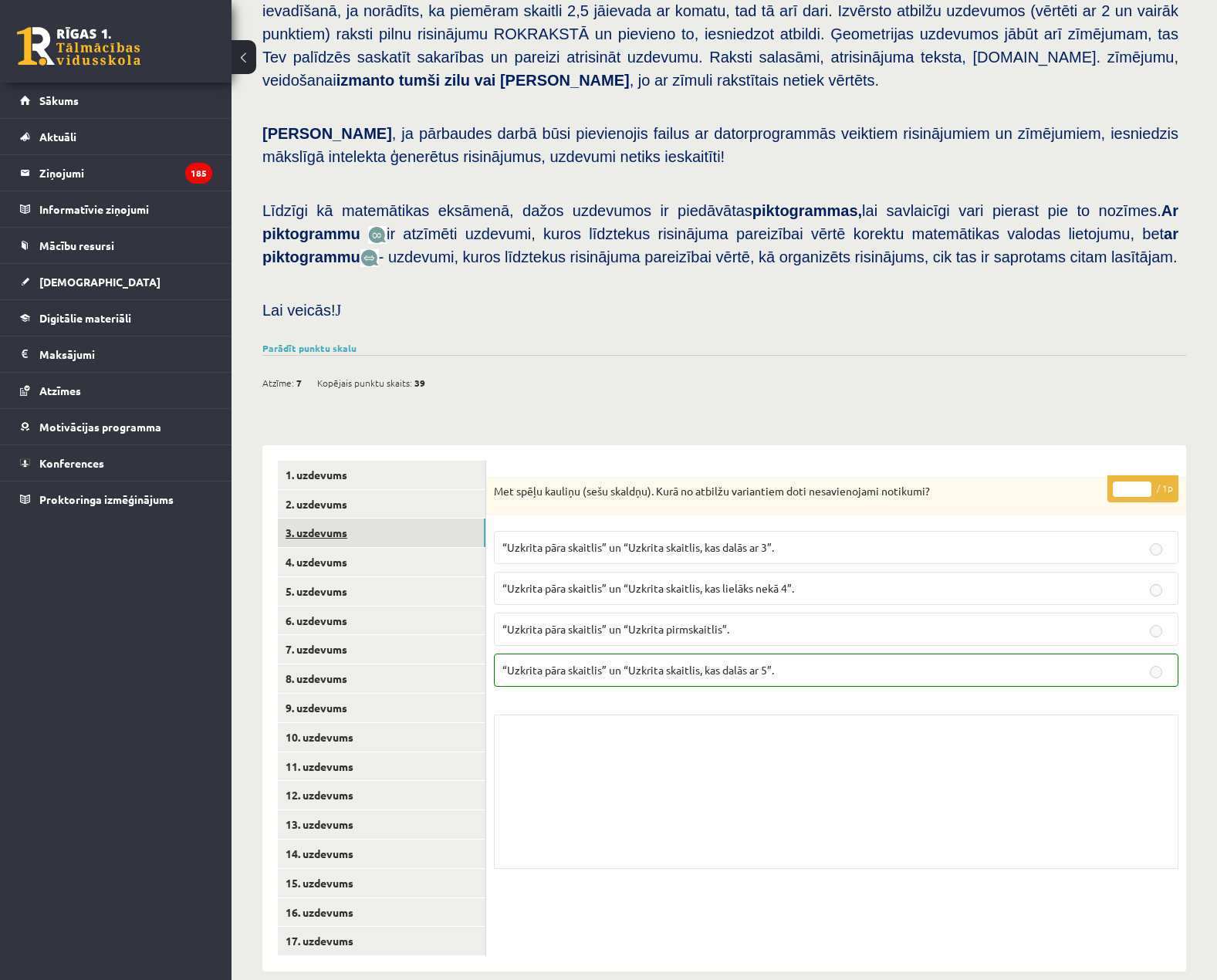
click at [426, 521] on link "3. uzdevums" at bounding box center [381, 533] width 208 height 29
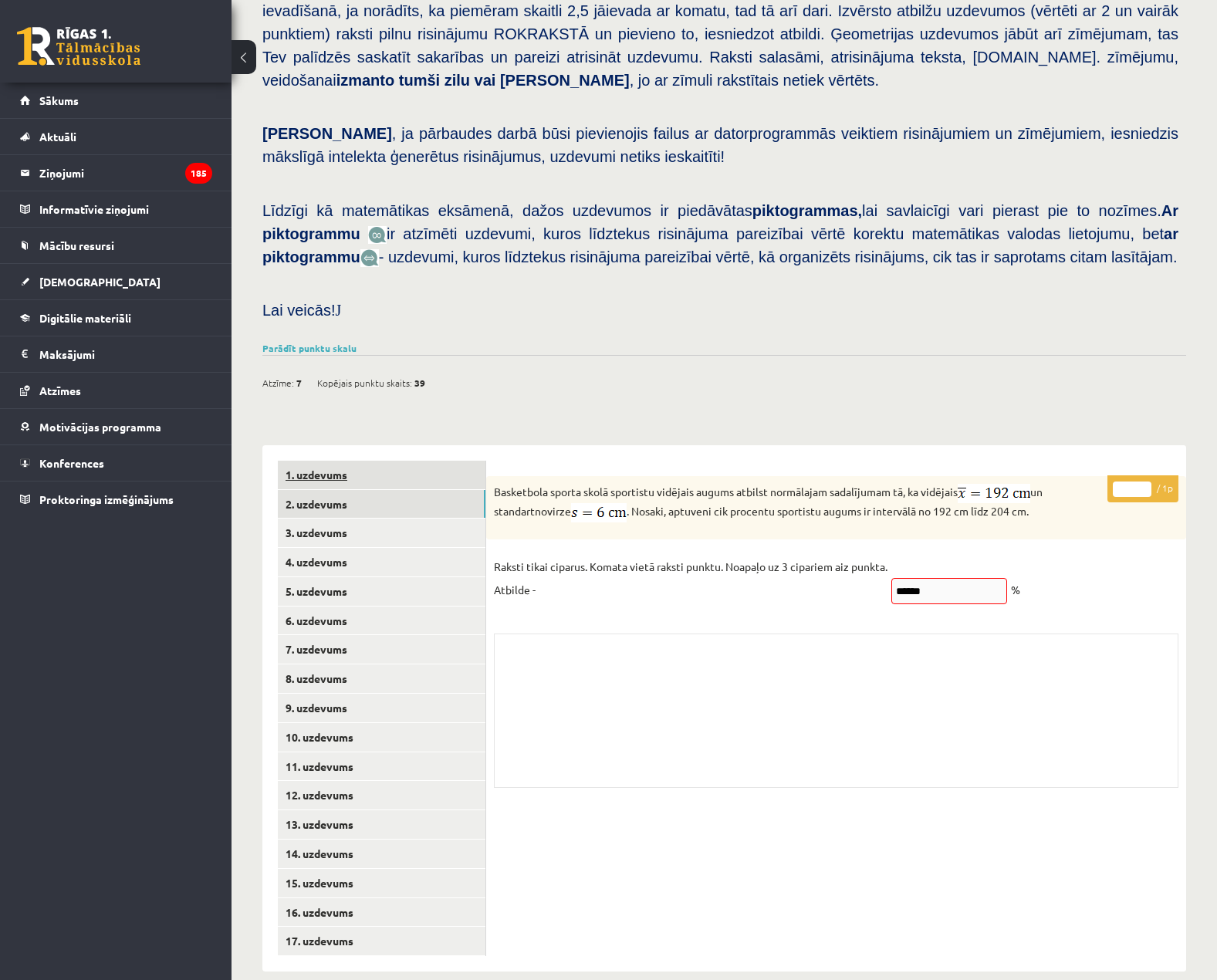
click at [430, 460] on link "1. uzdevums" at bounding box center [381, 474] width 208 height 29
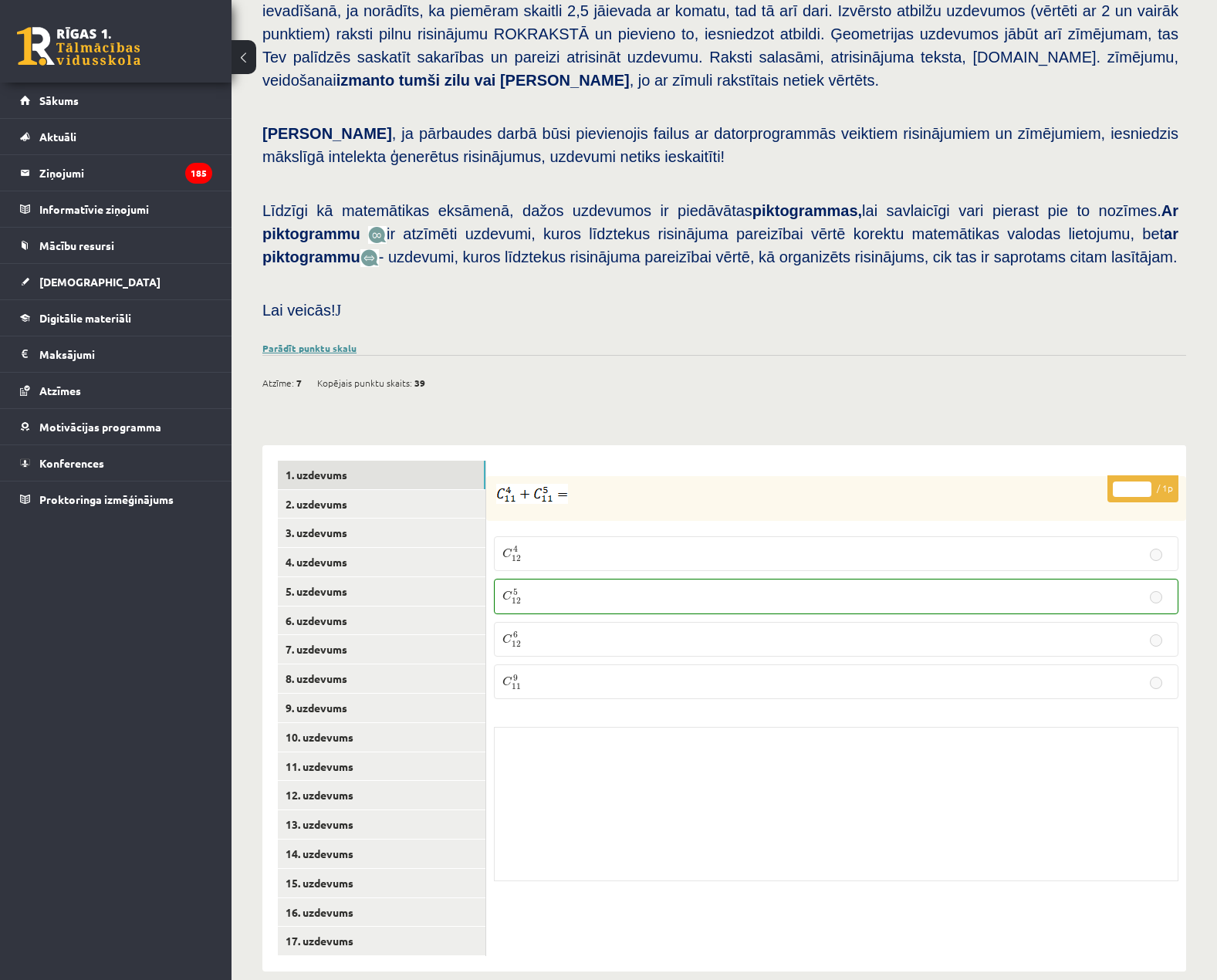
click at [323, 342] on link "Parādīt punktu skalu" at bounding box center [310, 348] width 94 height 13
